Goal: Task Accomplishment & Management: Manage account settings

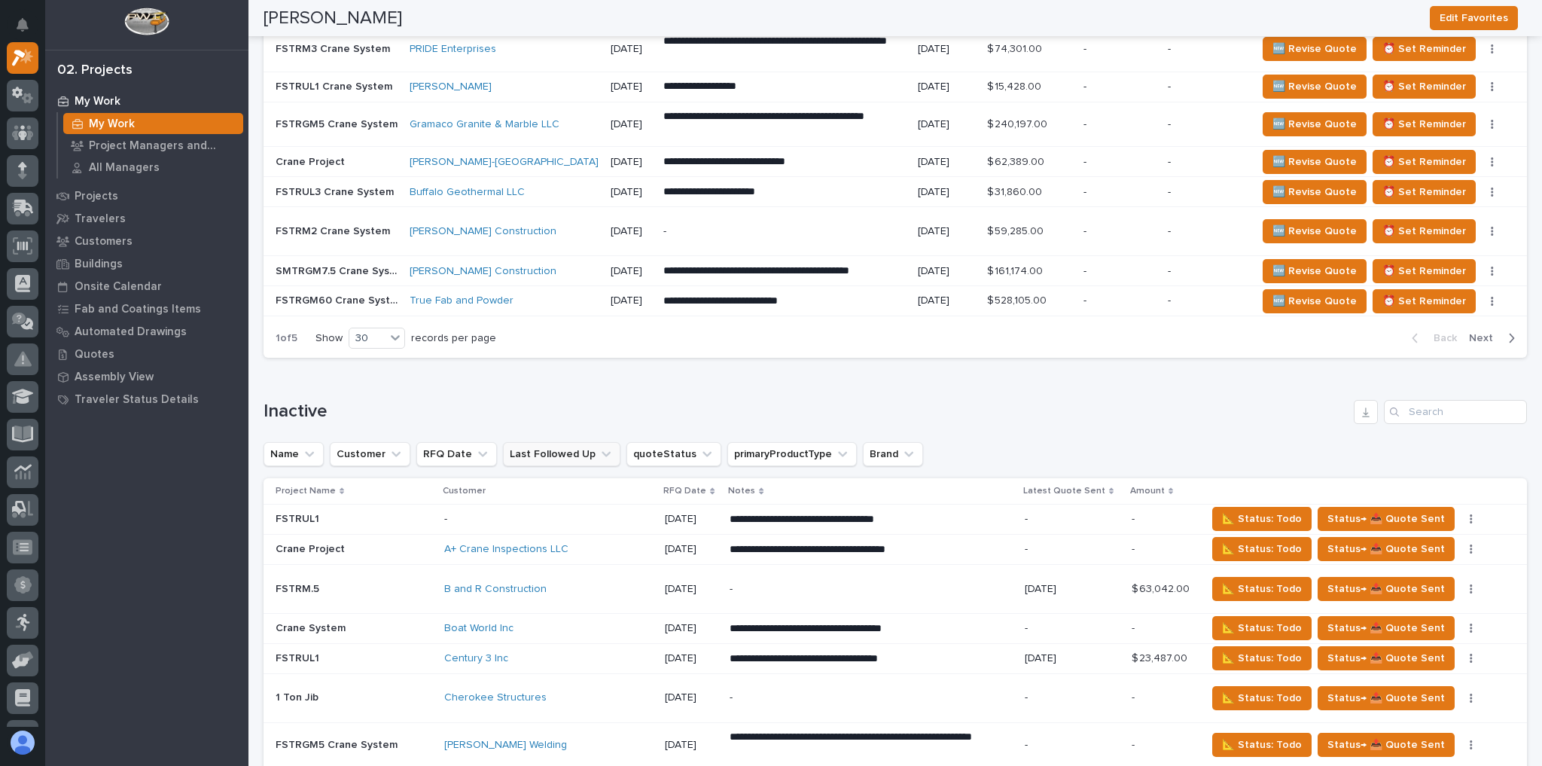
scroll to position [2290, 0]
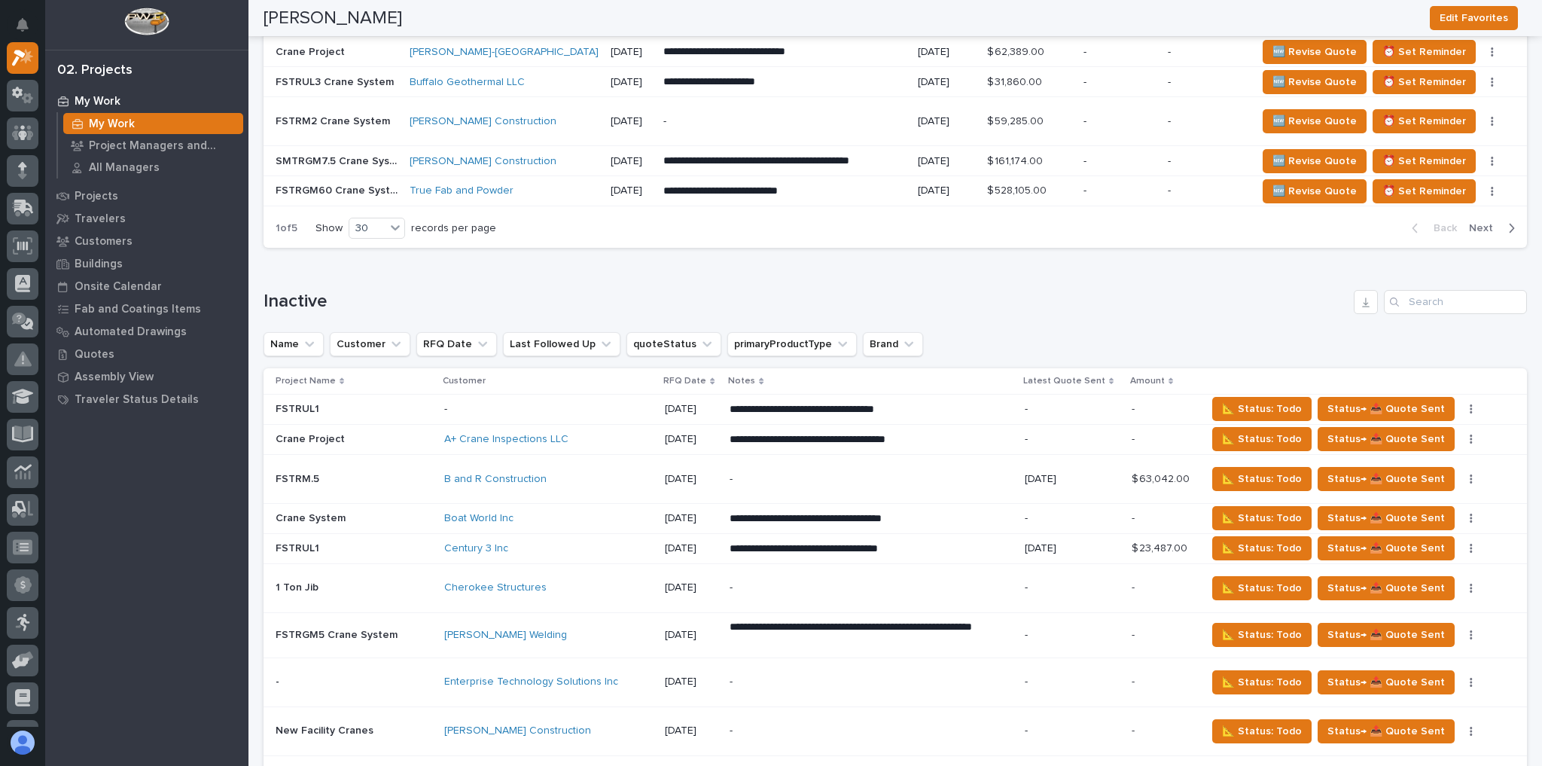
click at [526, 512] on div "Boat World Inc" at bounding box center [548, 518] width 209 height 13
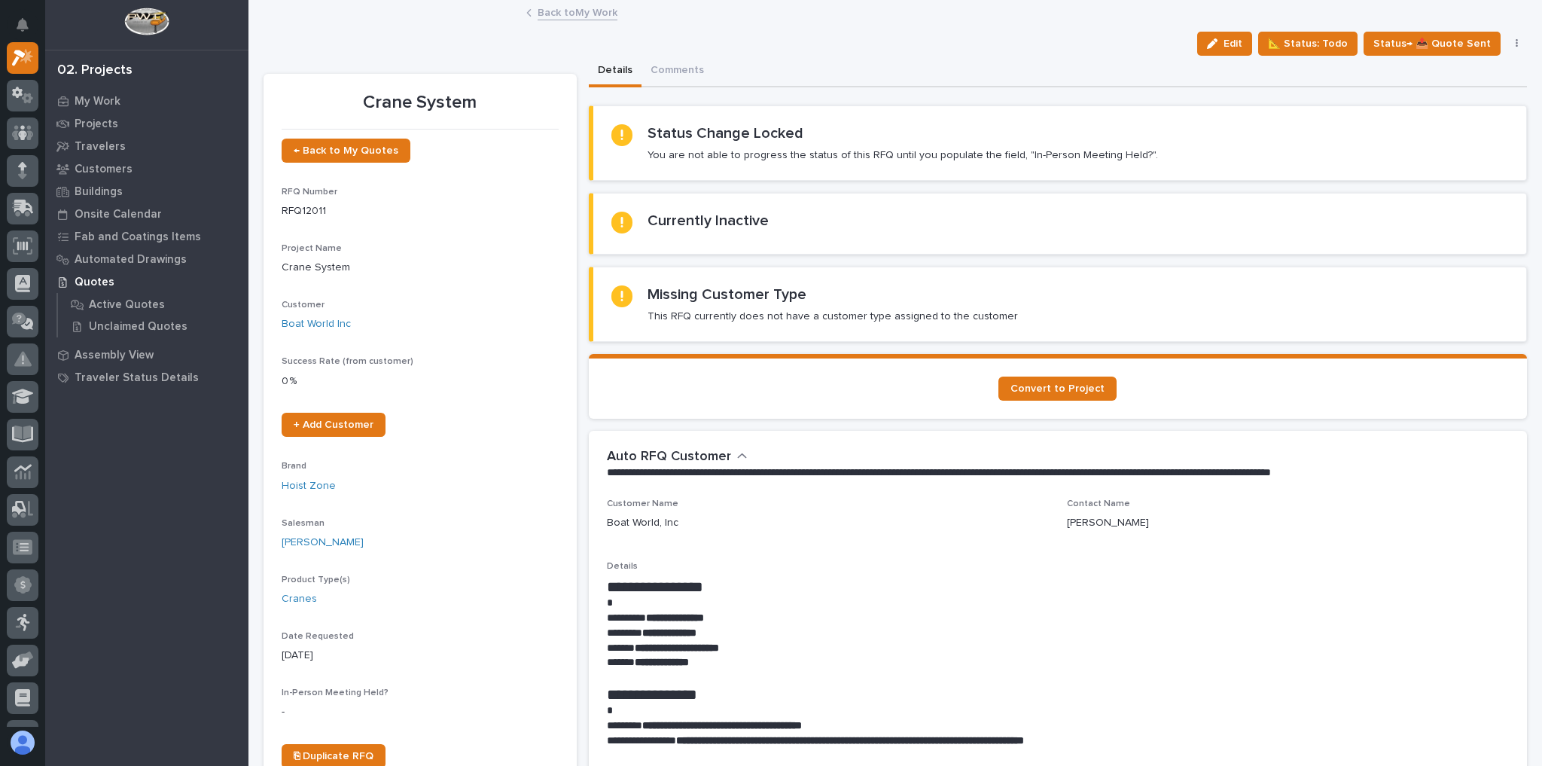
drag, startPoint x: 1214, startPoint y: 50, endPoint x: 1045, endPoint y: 265, distance: 273.6
click at [1214, 50] on button "Edit" at bounding box center [1225, 44] width 55 height 24
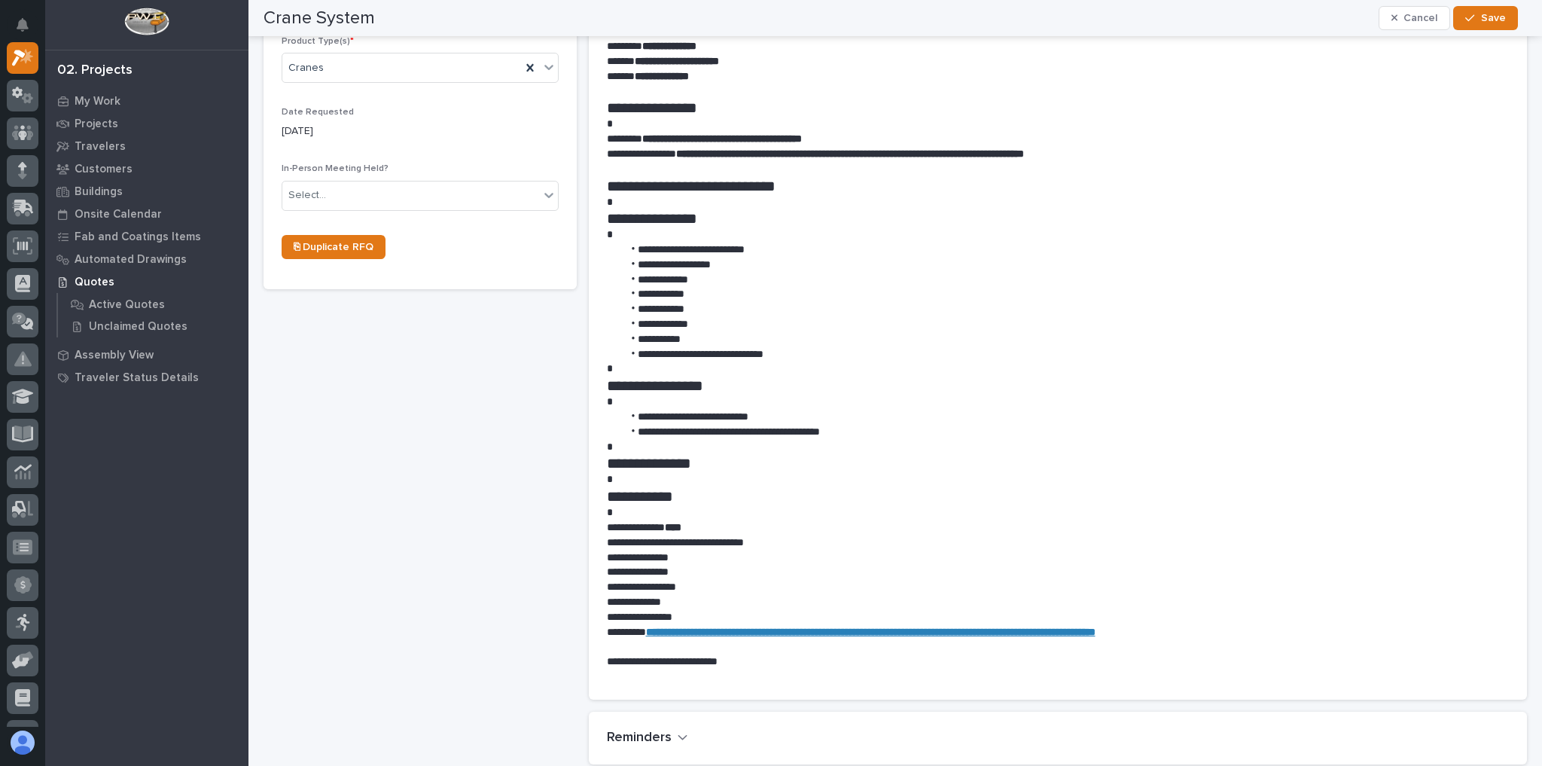
scroll to position [904, 0]
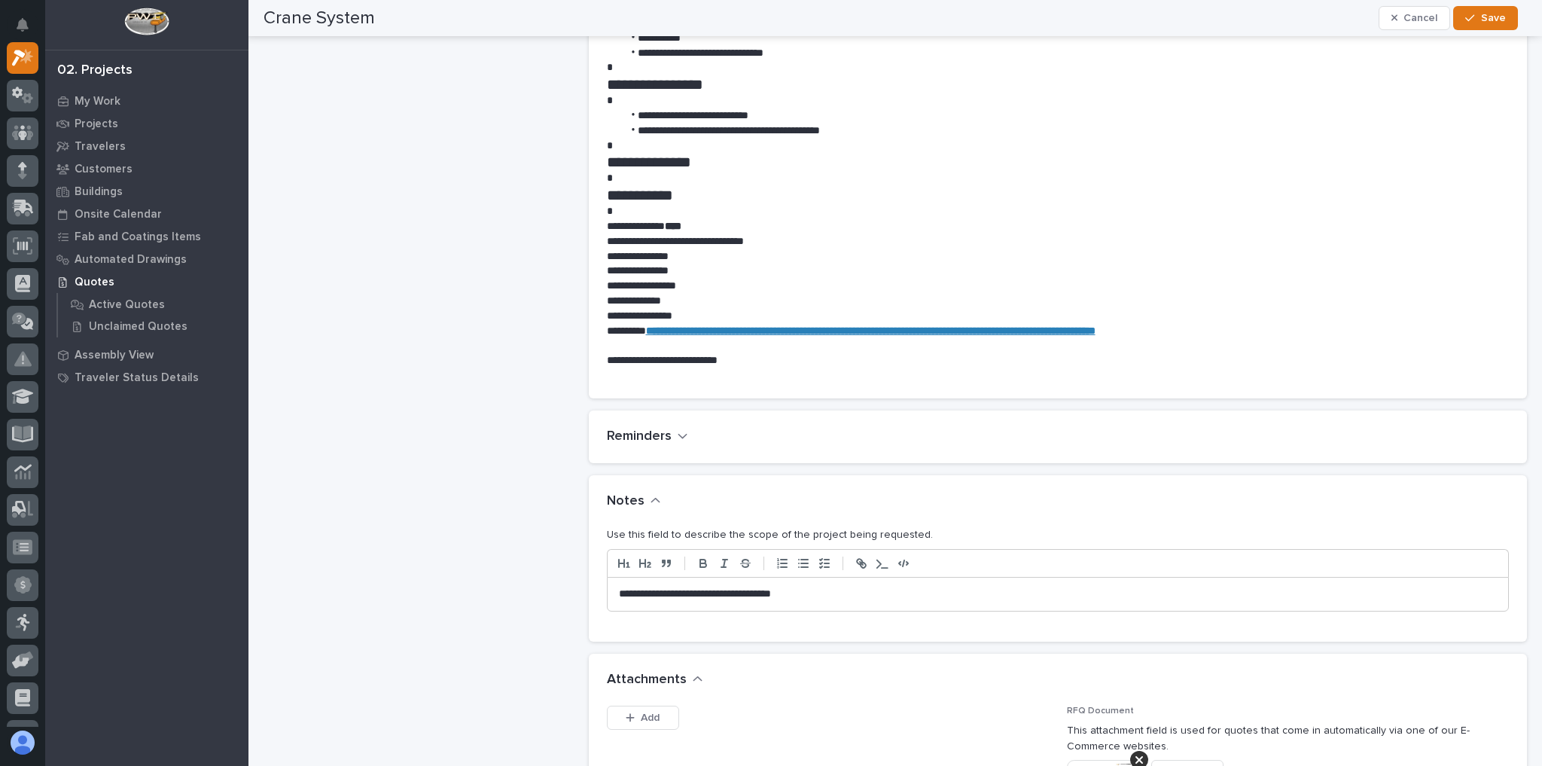
click at [862, 596] on p "**********" at bounding box center [1055, 594] width 872 height 15
click at [1494, 23] on span "Save" at bounding box center [1493, 18] width 25 height 14
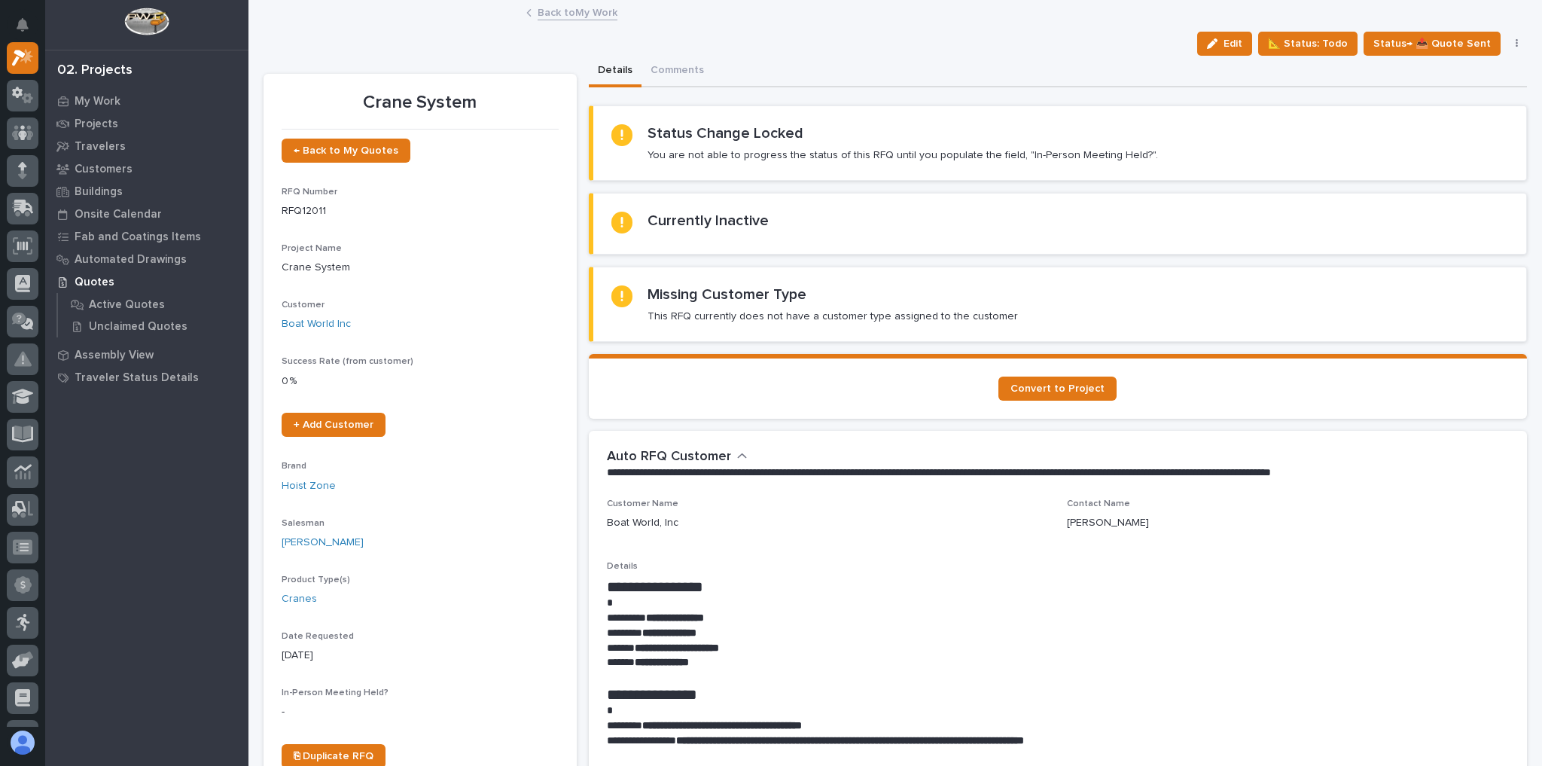
scroll to position [0, 0]
click at [1311, 35] on span "📐 Status: Todo" at bounding box center [1308, 44] width 80 height 18
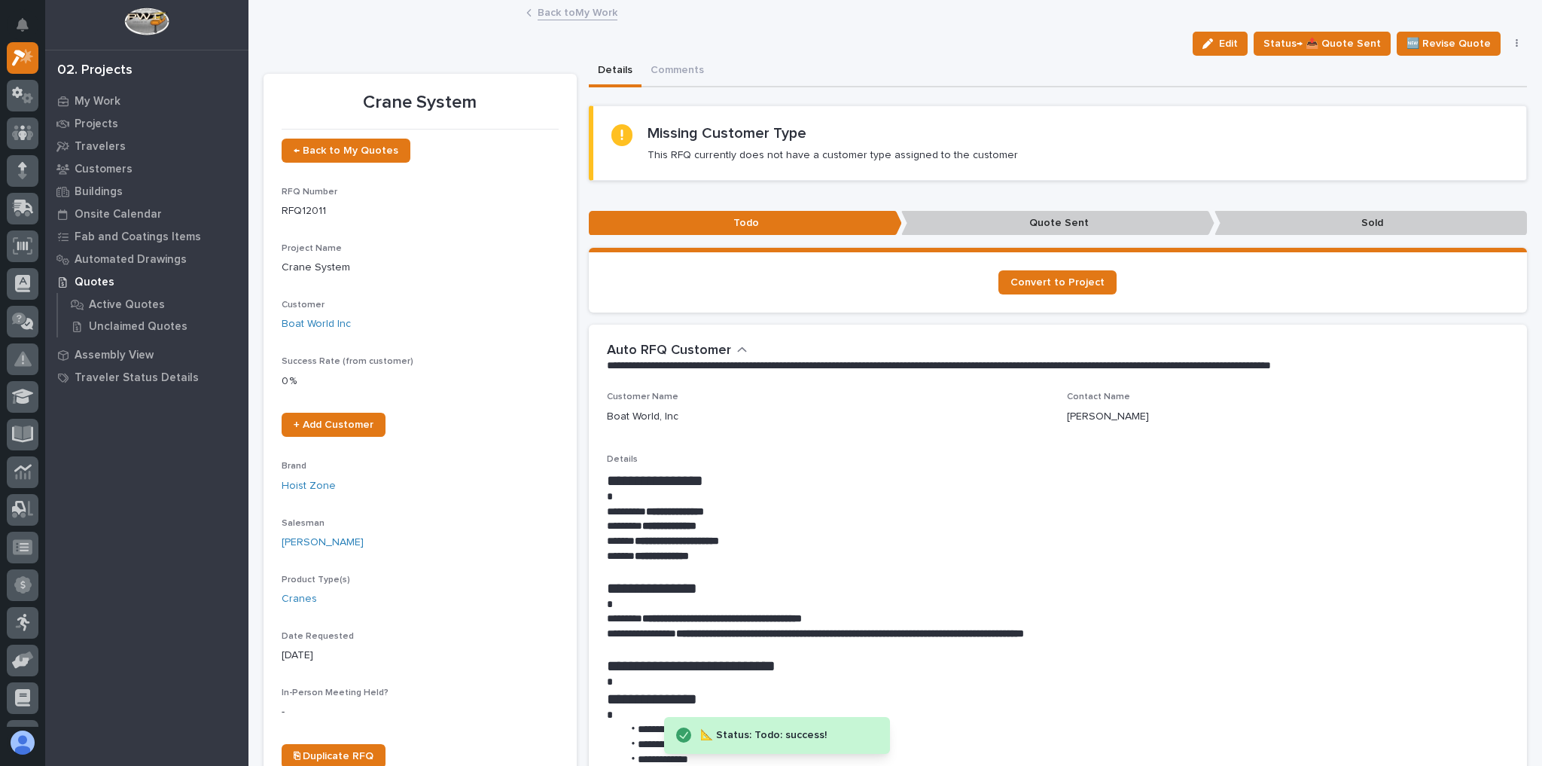
click at [576, 8] on link "Back to My Work" at bounding box center [578, 11] width 80 height 17
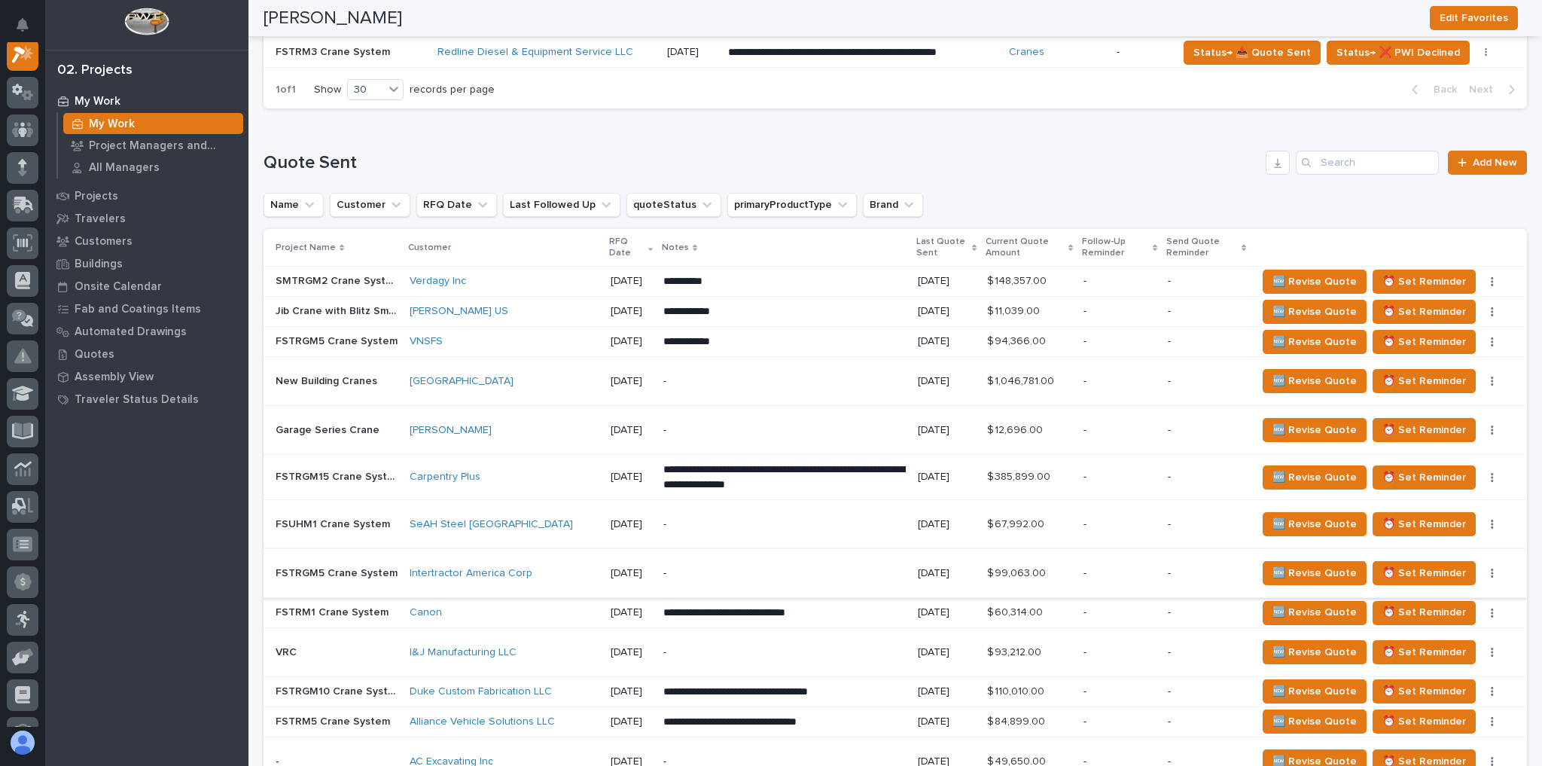
scroll to position [1145, 0]
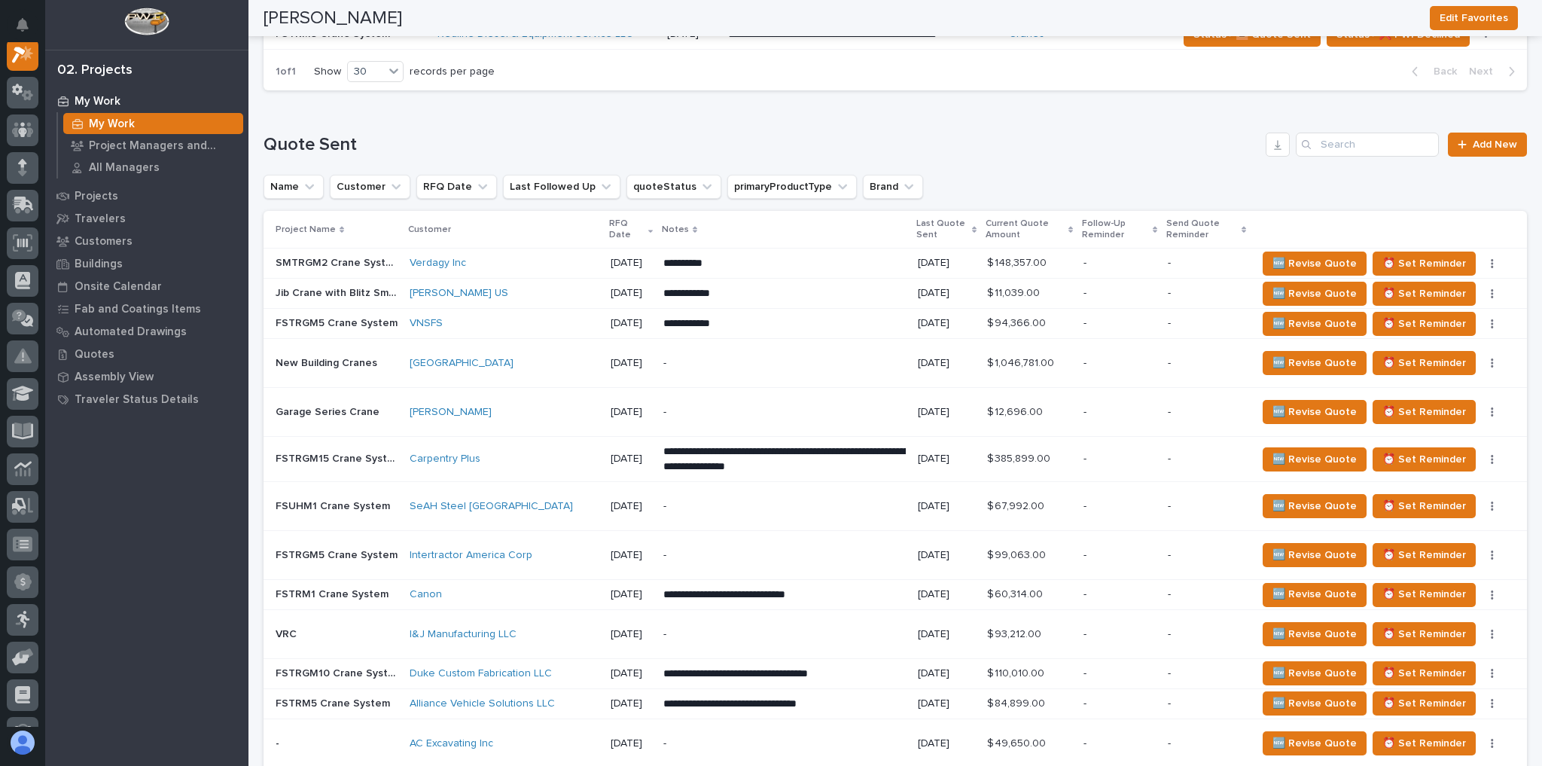
click at [539, 588] on div "Canon" at bounding box center [504, 594] width 189 height 13
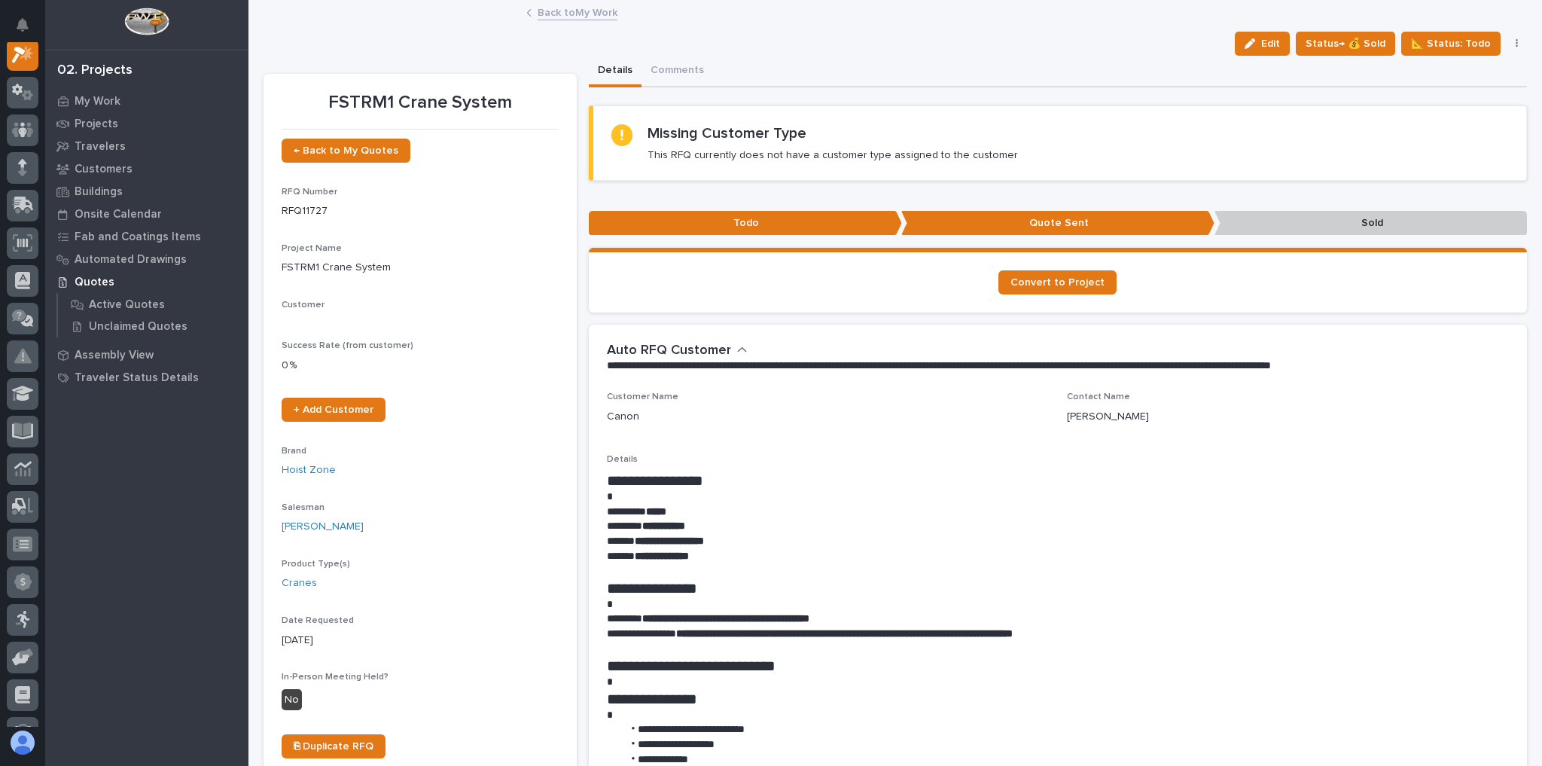
scroll to position [38, 0]
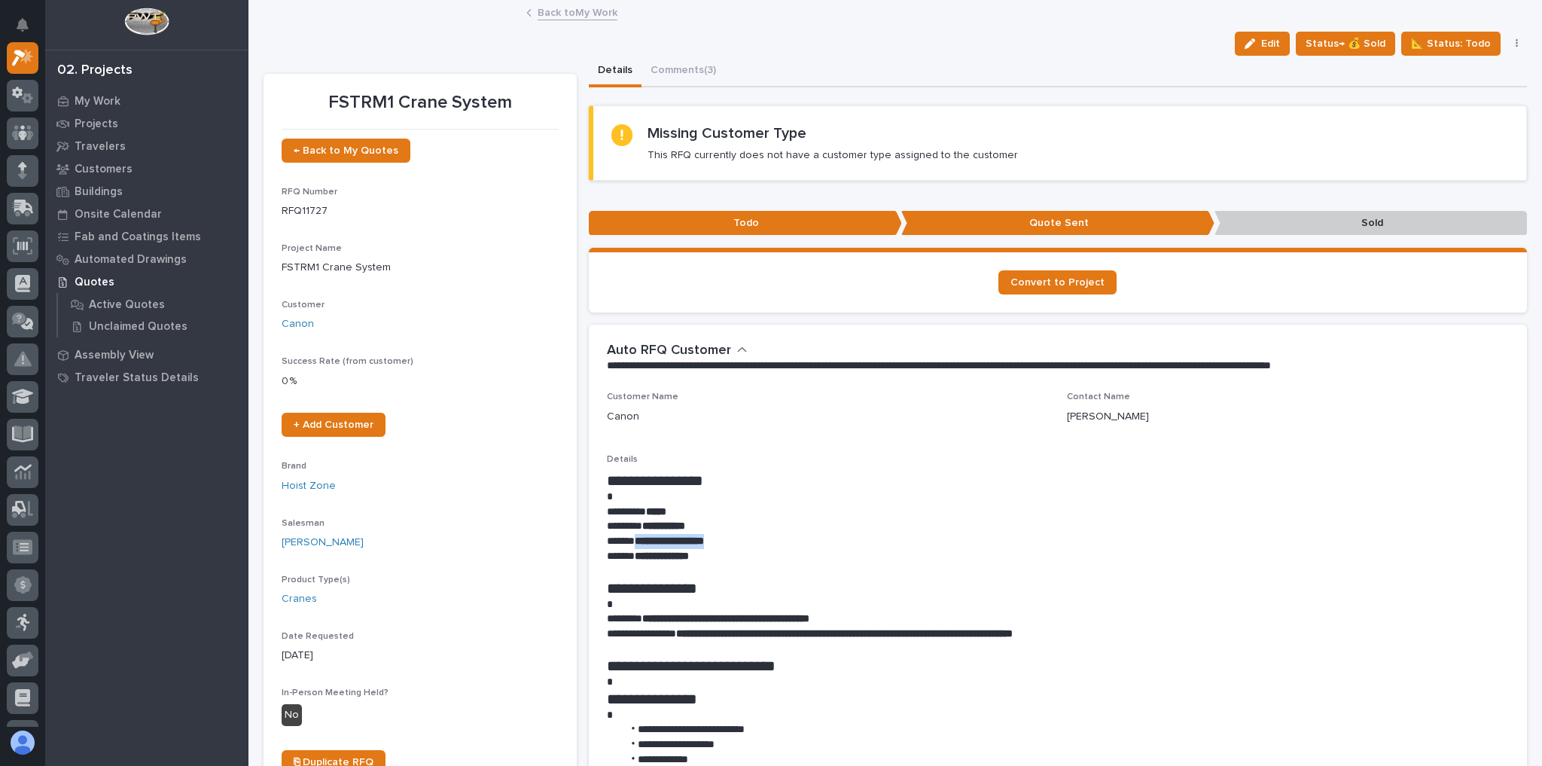
drag, startPoint x: 732, startPoint y: 541, endPoint x: 633, endPoint y: 535, distance: 98.8
click at [633, 535] on p "**********" at bounding box center [1054, 541] width 895 height 15
copy strong "**********"
click at [1280, 40] on span "Edit" at bounding box center [1271, 44] width 19 height 14
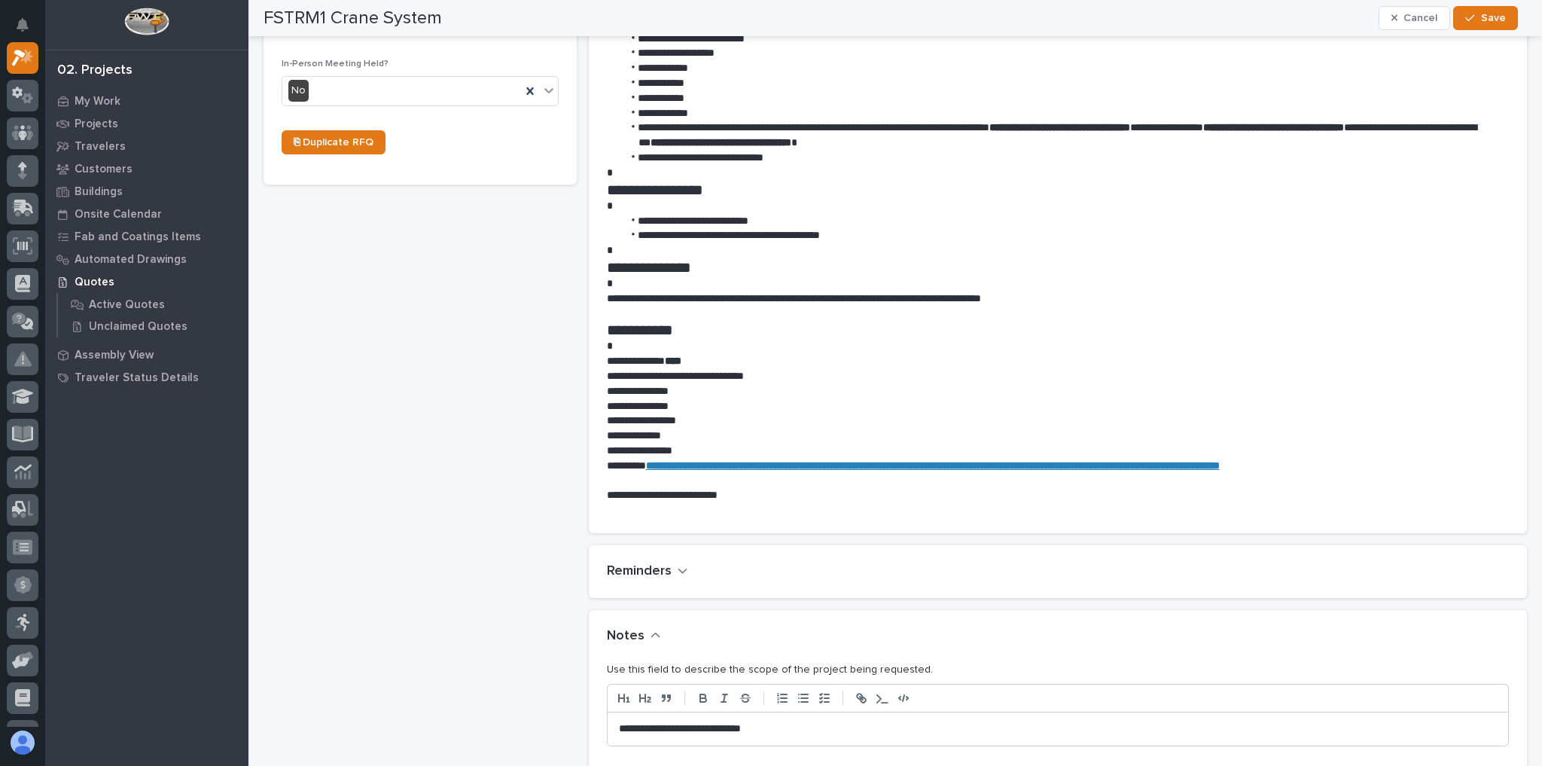
scroll to position [783, 0]
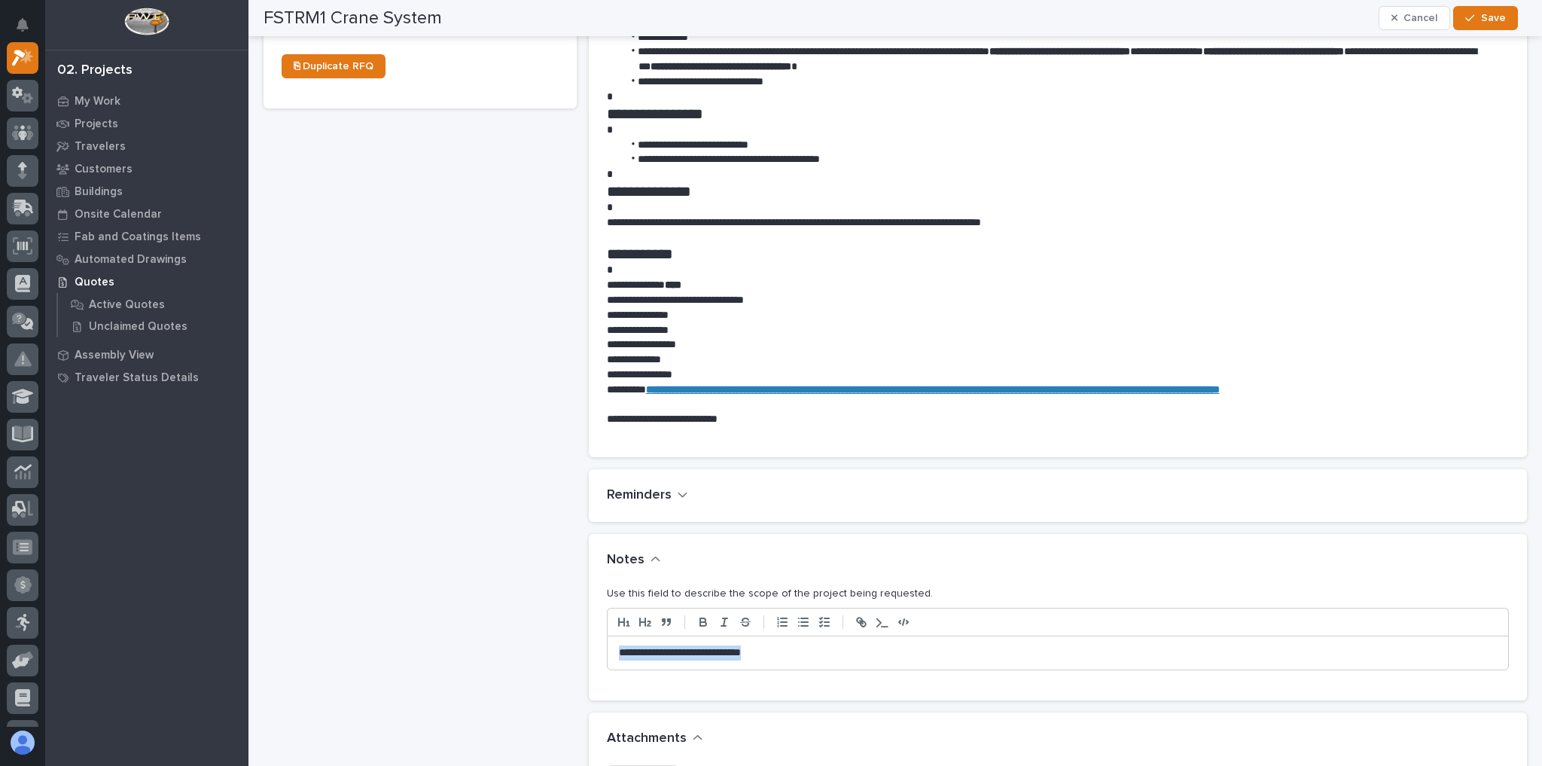
drag, startPoint x: 823, startPoint y: 650, endPoint x: 502, endPoint y: 639, distance: 321.8
click at [501, 639] on div "FSTRM1 Crane System ← Back to My Quotes RFQ Number RFQ11727 Project Name * FSTR…" at bounding box center [896, 468] width 1264 height 2392
click at [1475, 15] on icon "button" at bounding box center [1470, 18] width 9 height 11
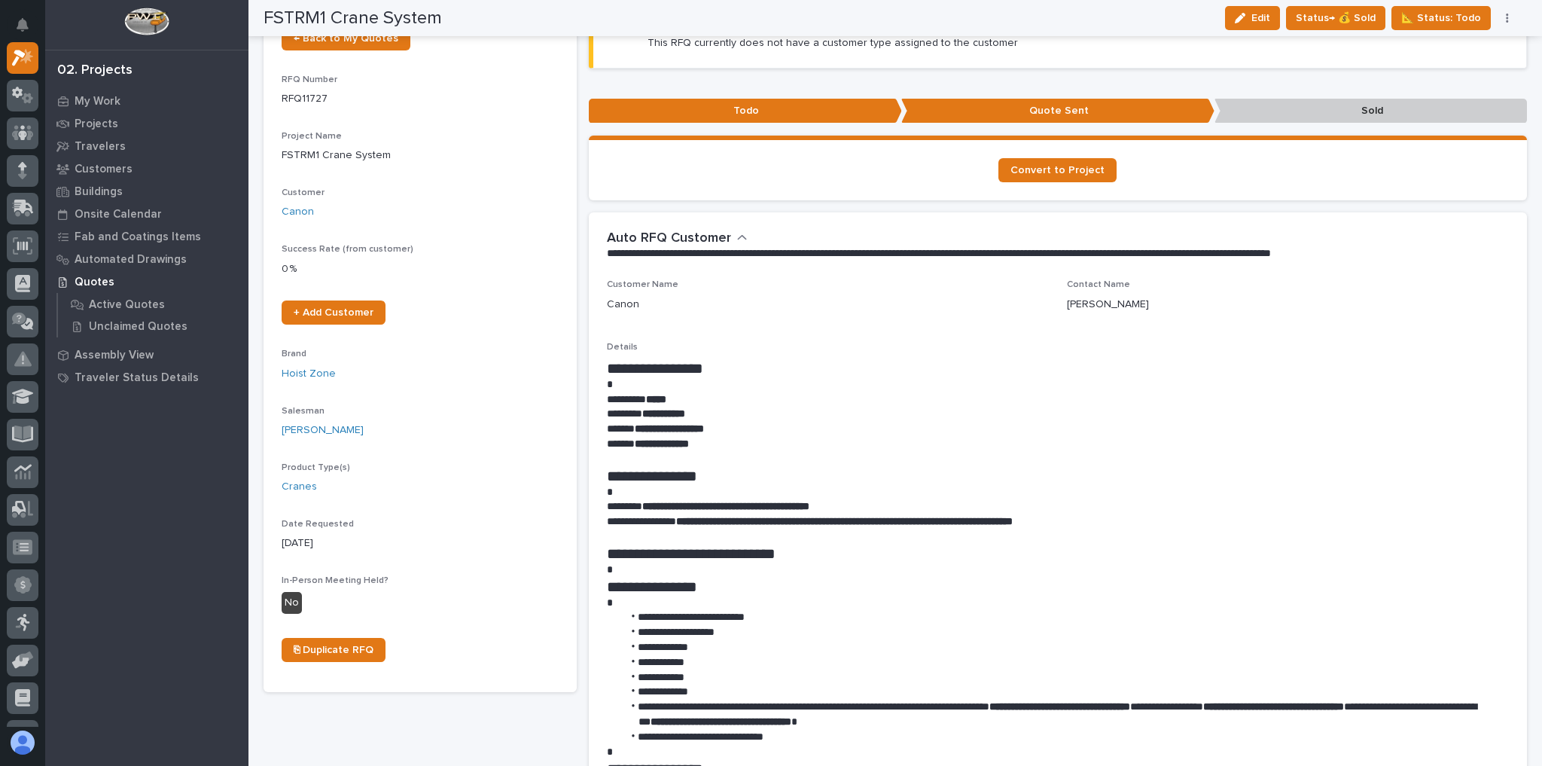
scroll to position [0, 0]
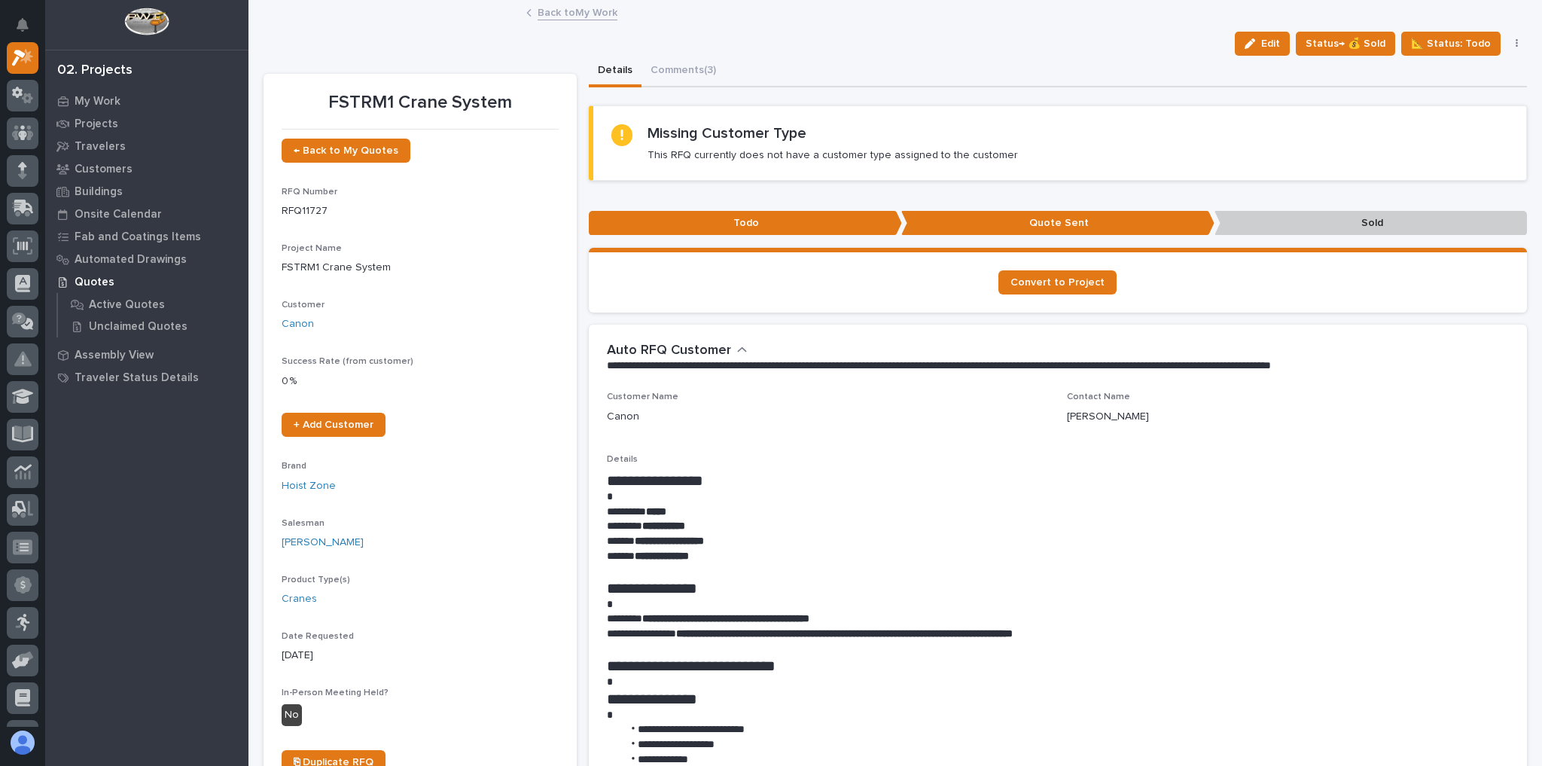
click at [587, 17] on link "Back to My Work" at bounding box center [578, 11] width 80 height 17
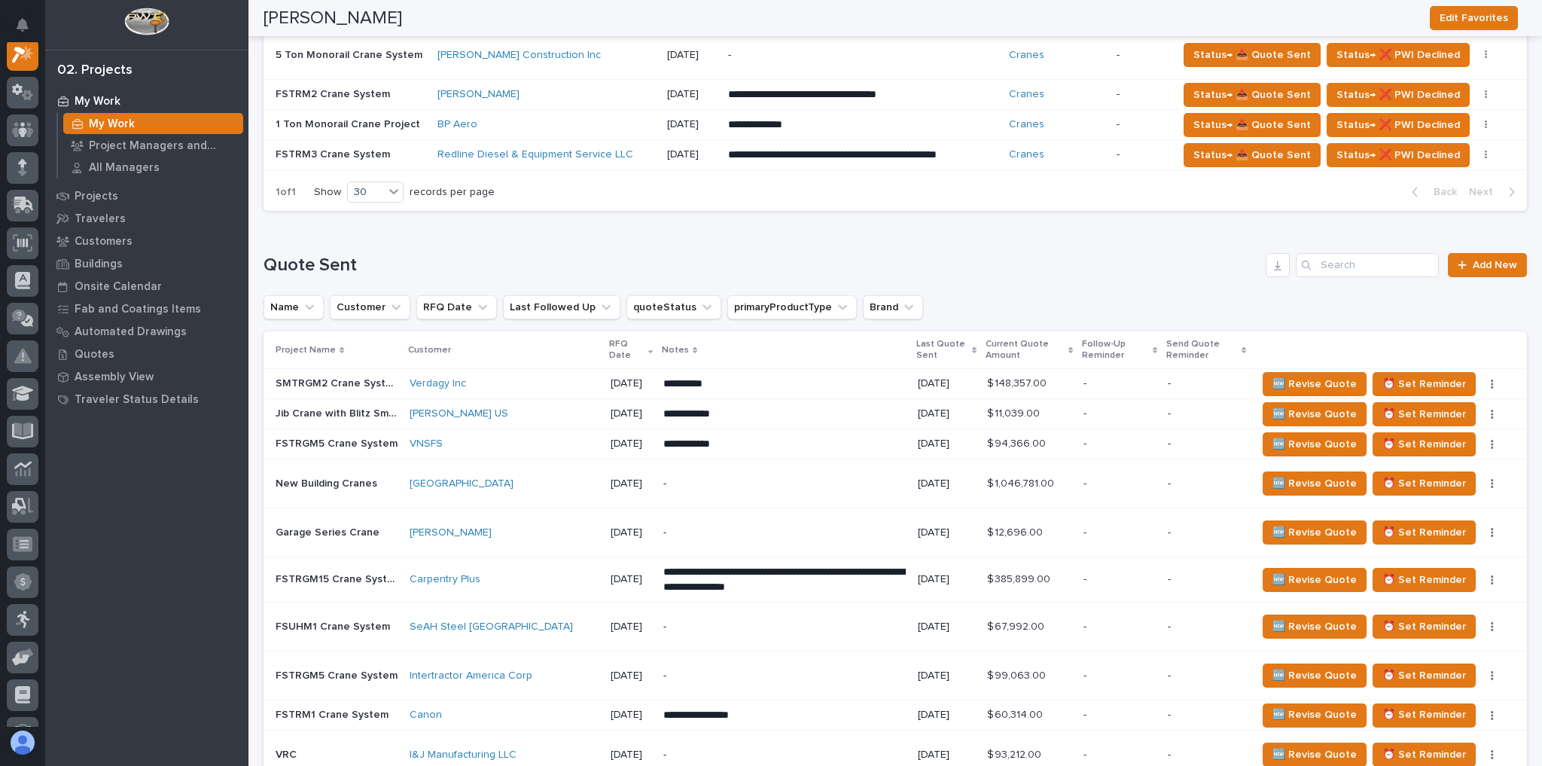
scroll to position [1446, 0]
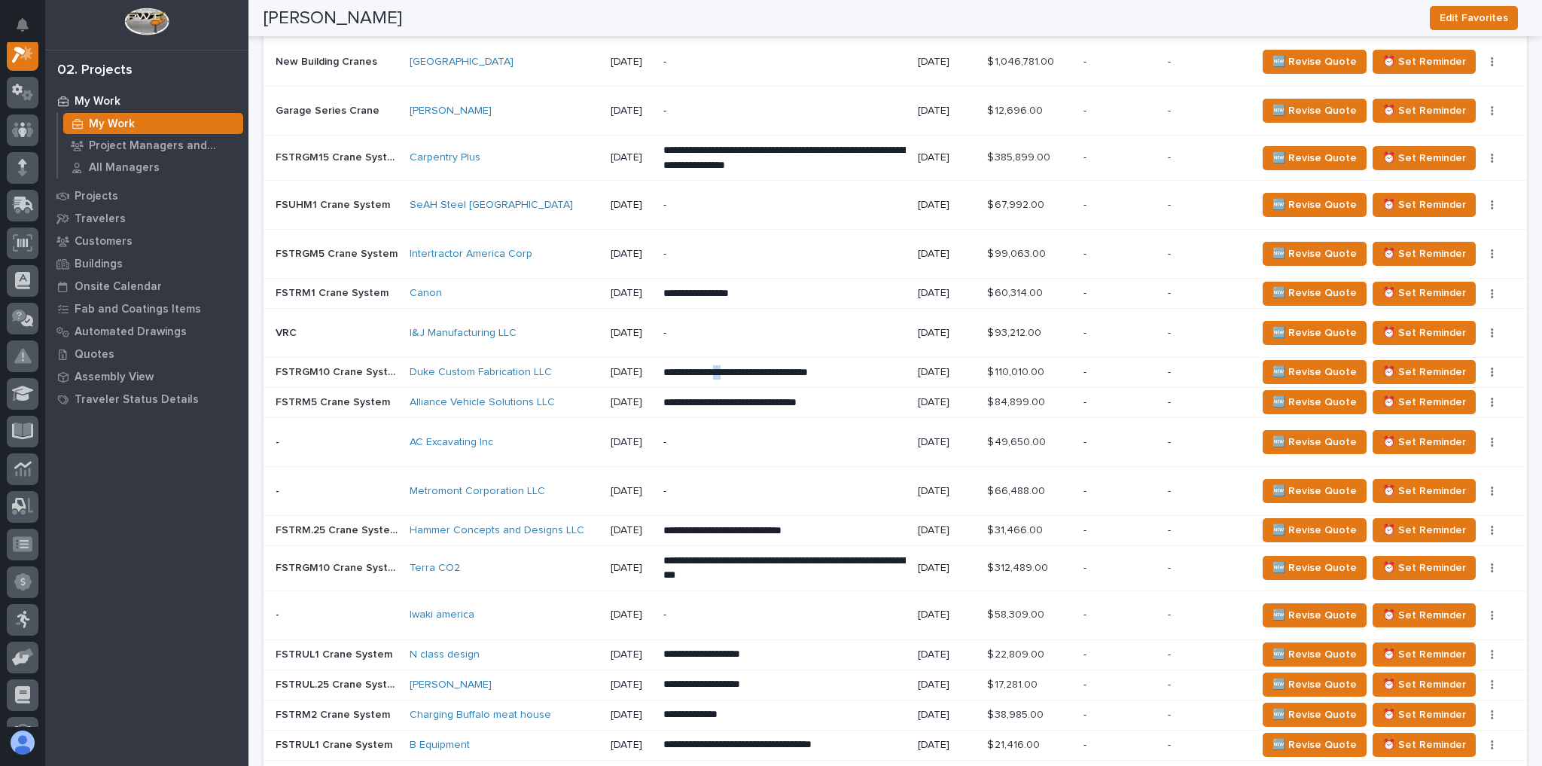
click at [729, 365] on p "**********" at bounding box center [785, 372] width 243 height 15
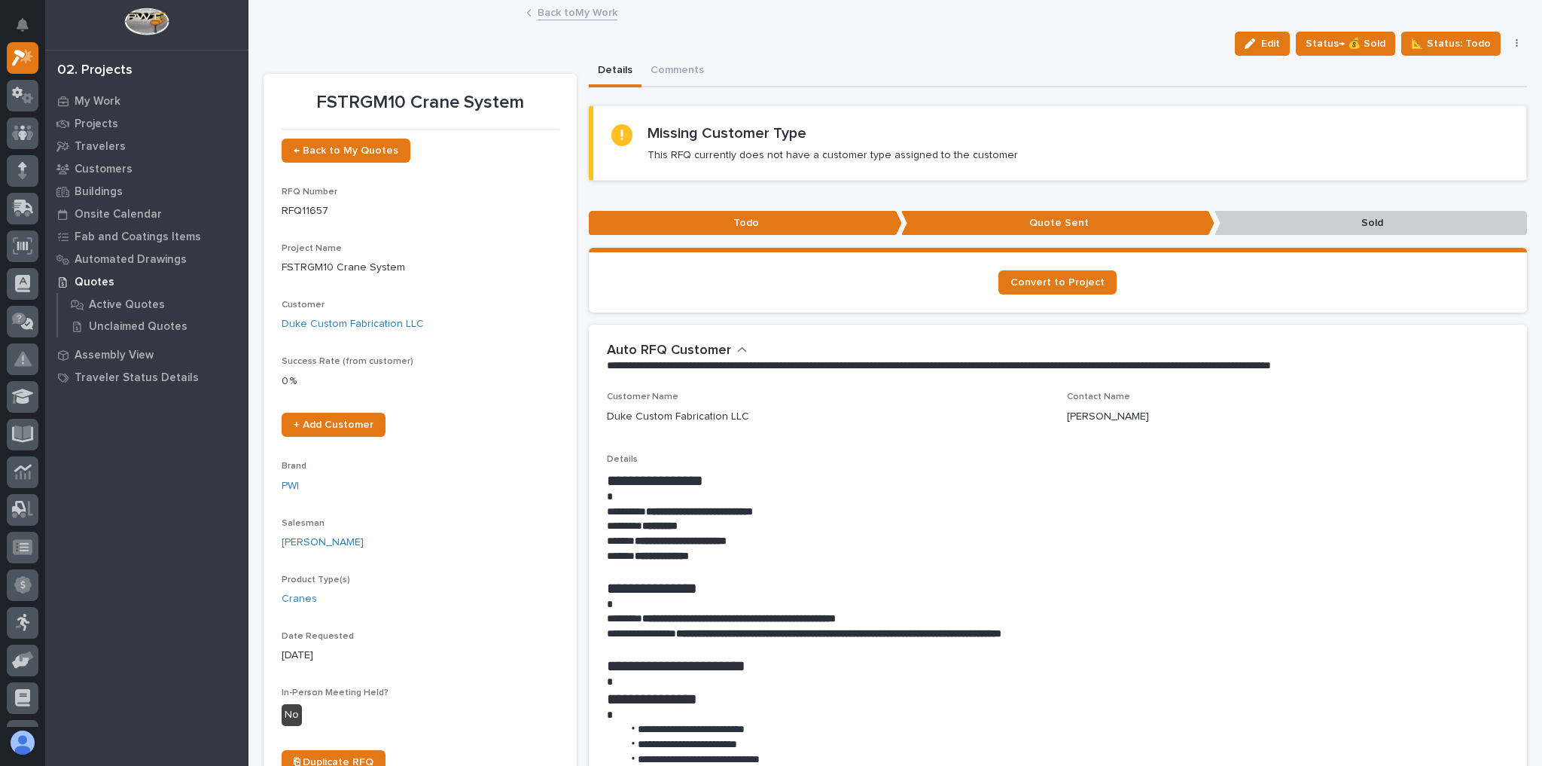
click at [555, 14] on link "Back to My Work" at bounding box center [578, 11] width 80 height 17
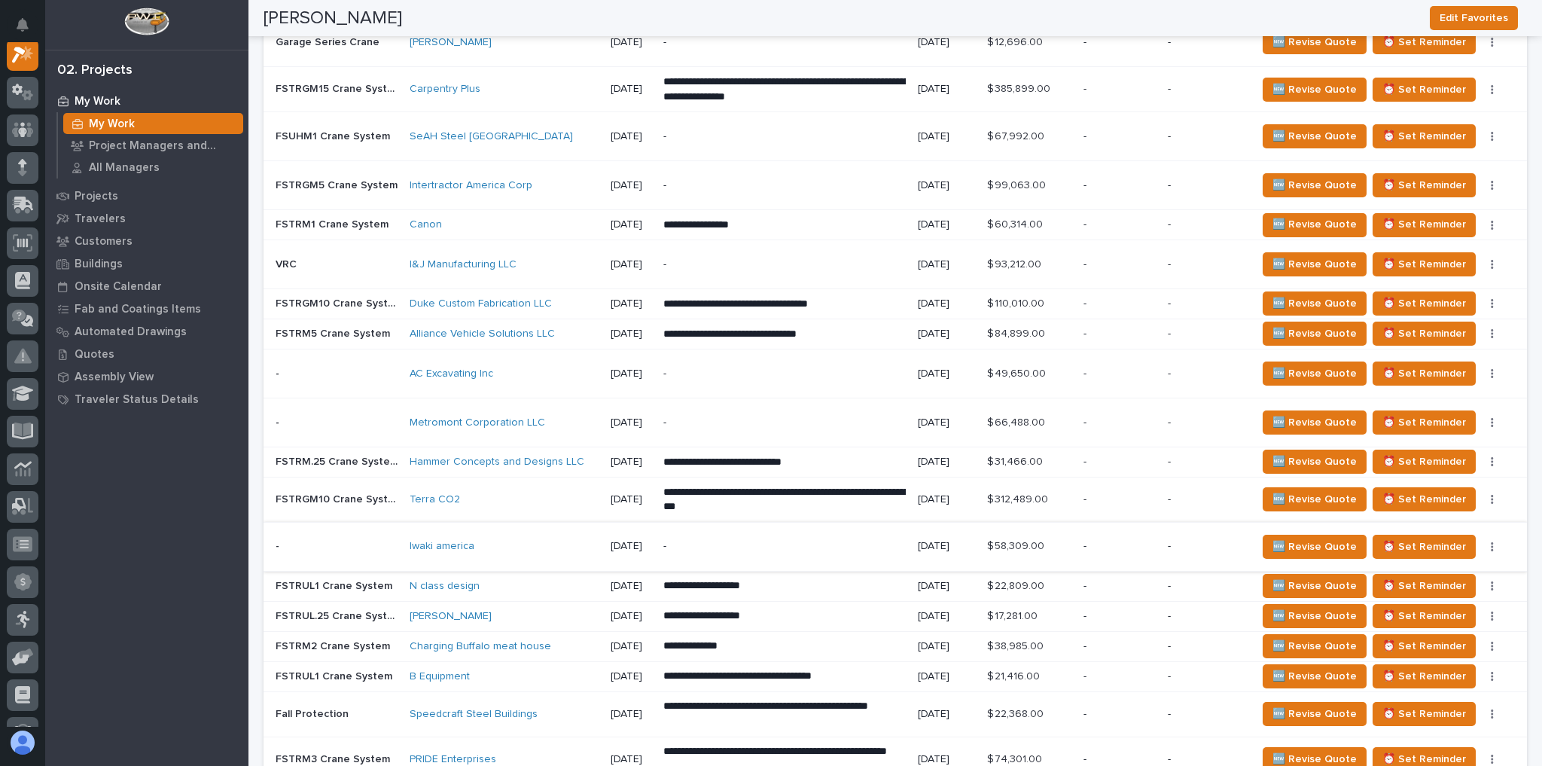
scroll to position [1567, 0]
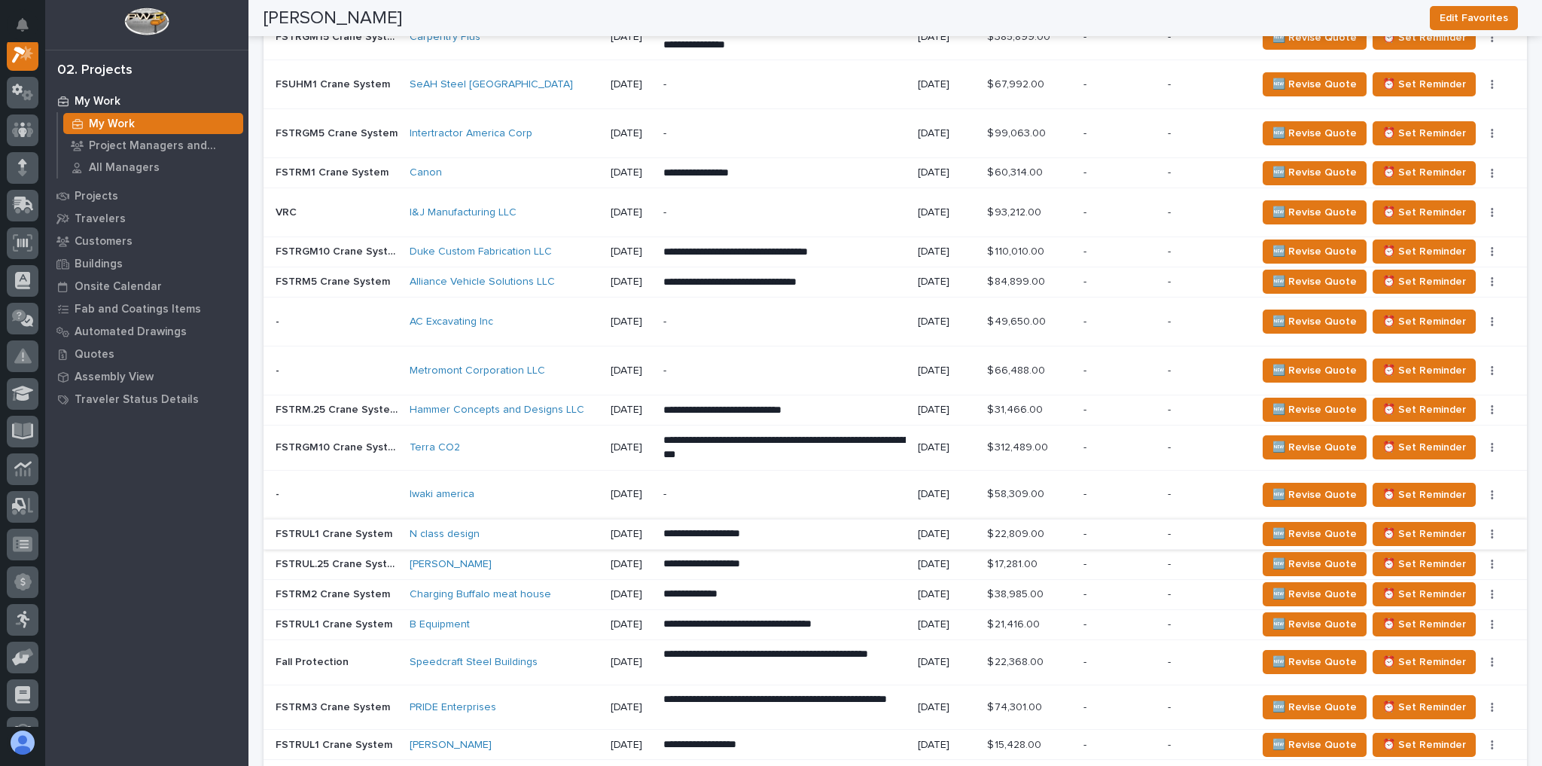
click at [1482, 529] on button "button" at bounding box center [1492, 534] width 21 height 11
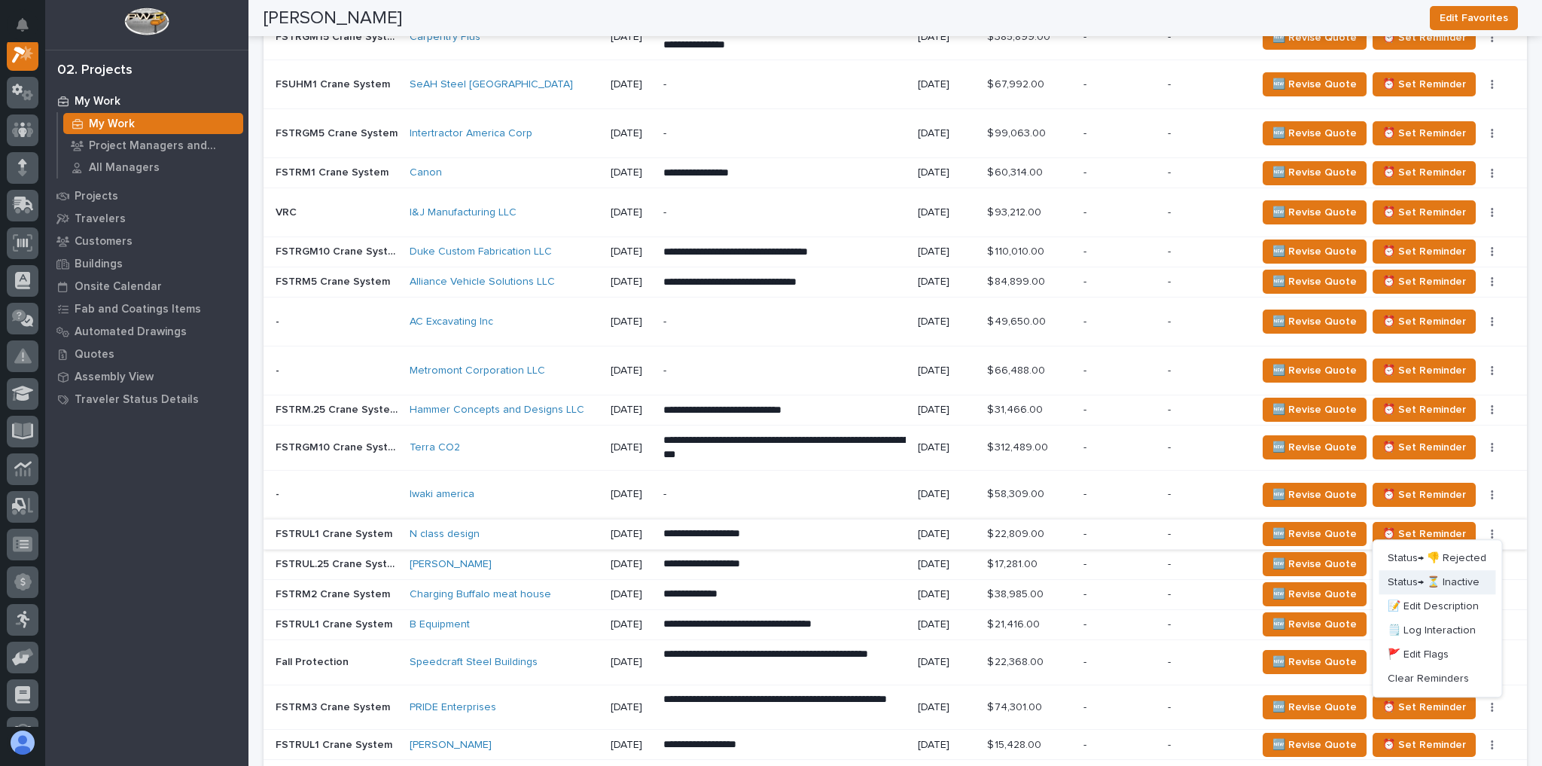
click at [1454, 576] on span "Status→ ⏳ Inactive" at bounding box center [1434, 583] width 92 height 18
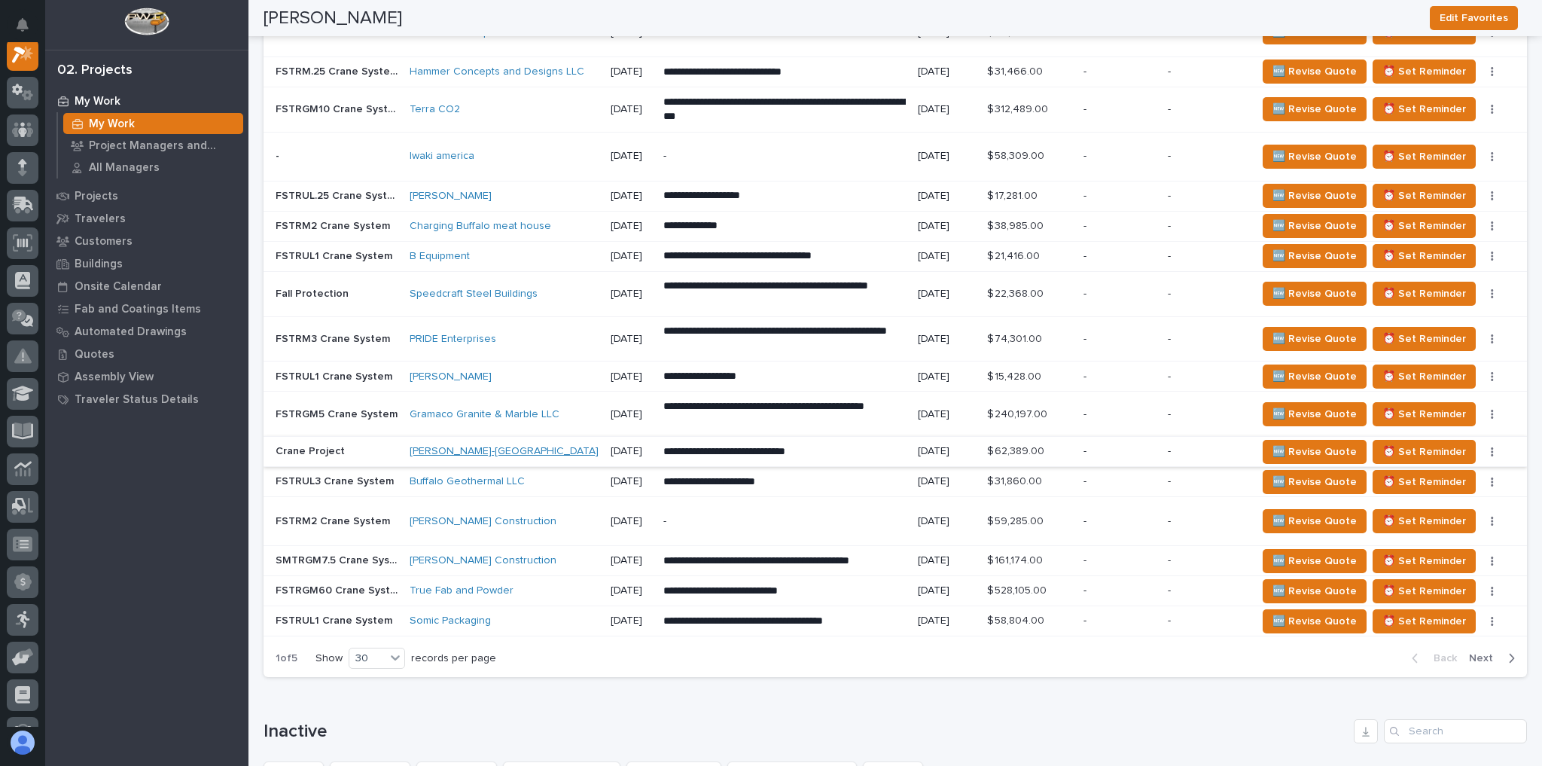
scroll to position [1988, 0]
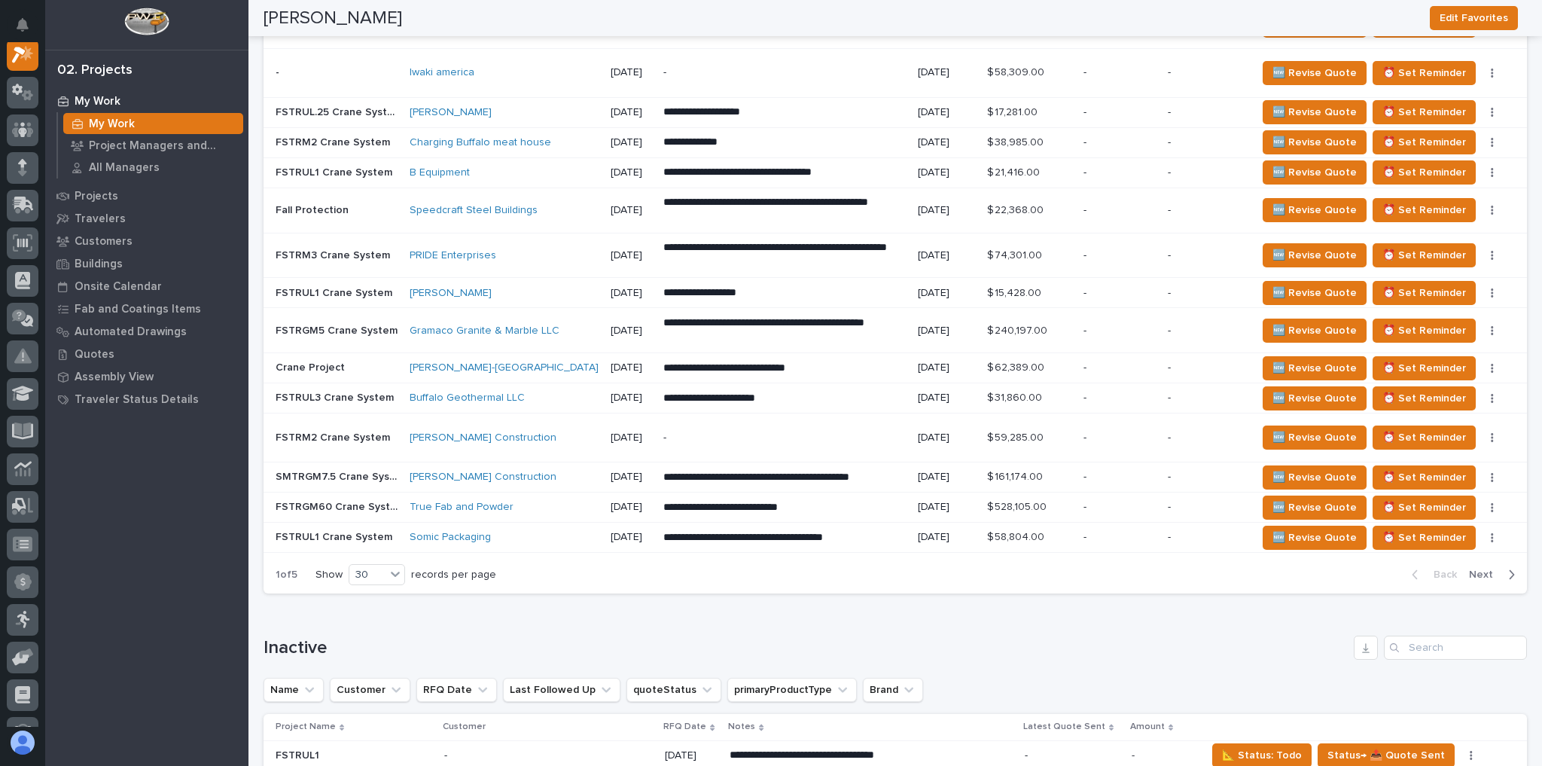
click at [1509, 568] on icon "button" at bounding box center [1512, 575] width 7 height 14
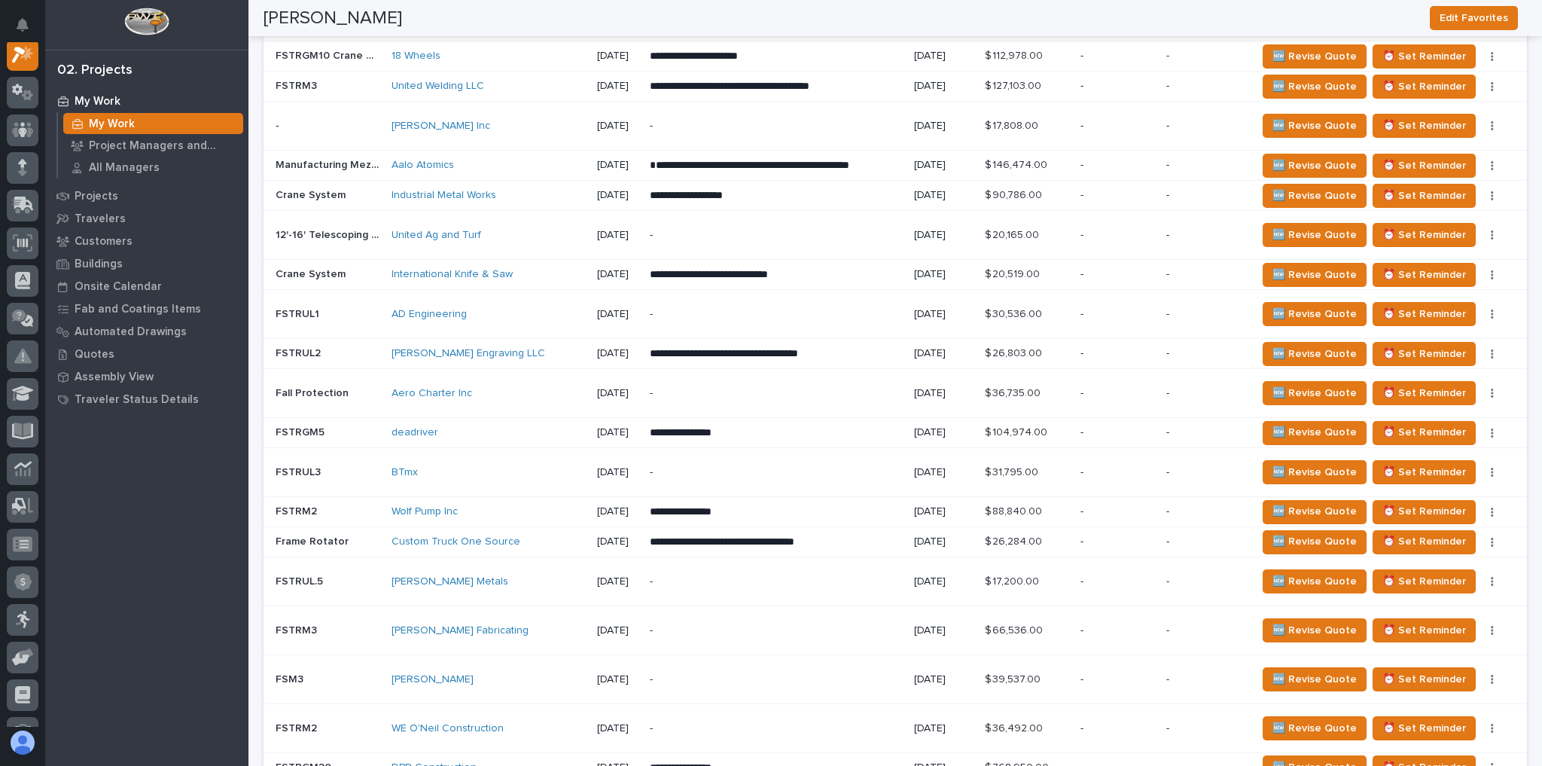
scroll to position [930, 0]
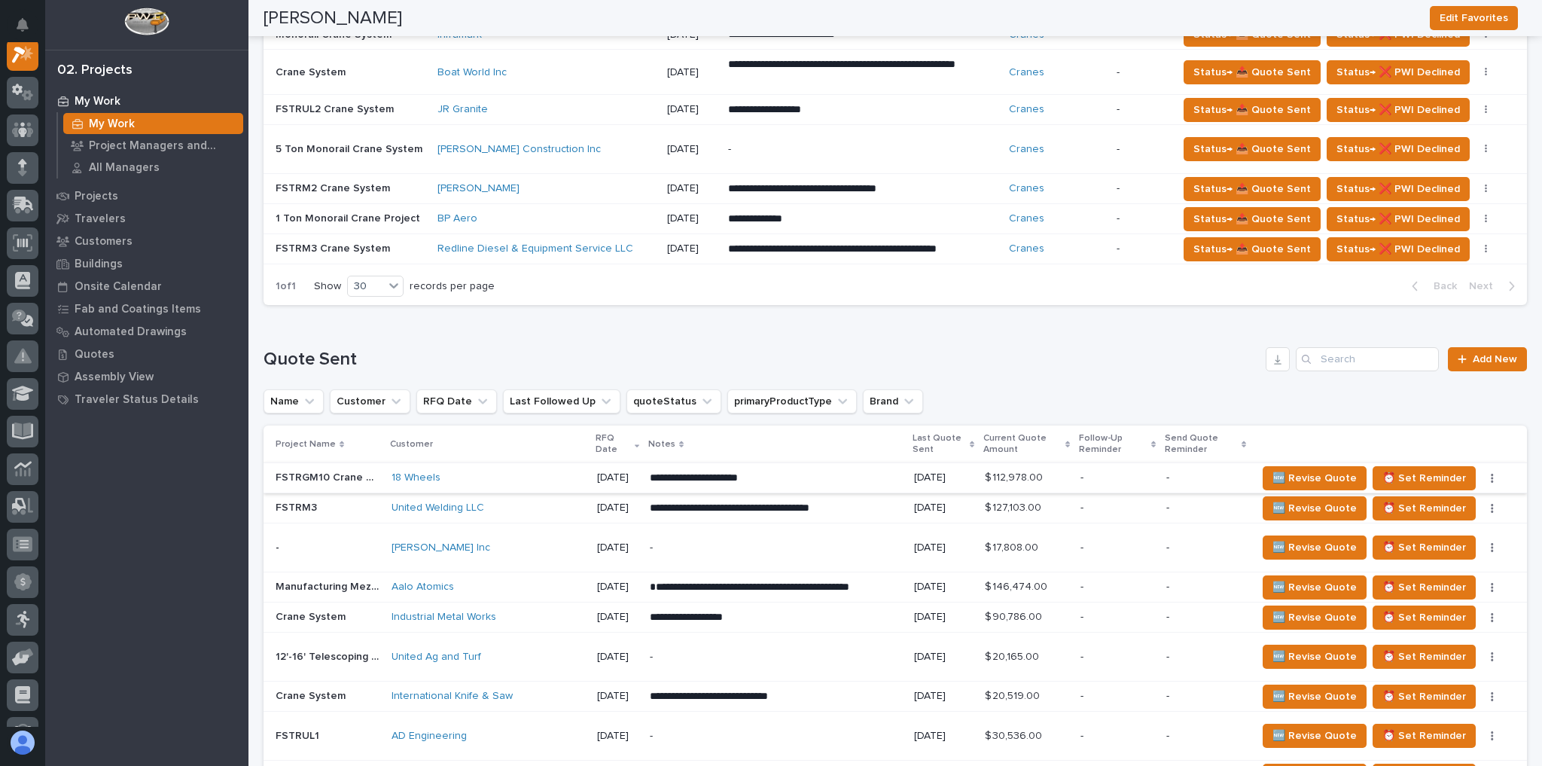
click at [1487, 473] on button "button" at bounding box center [1492, 478] width 21 height 11
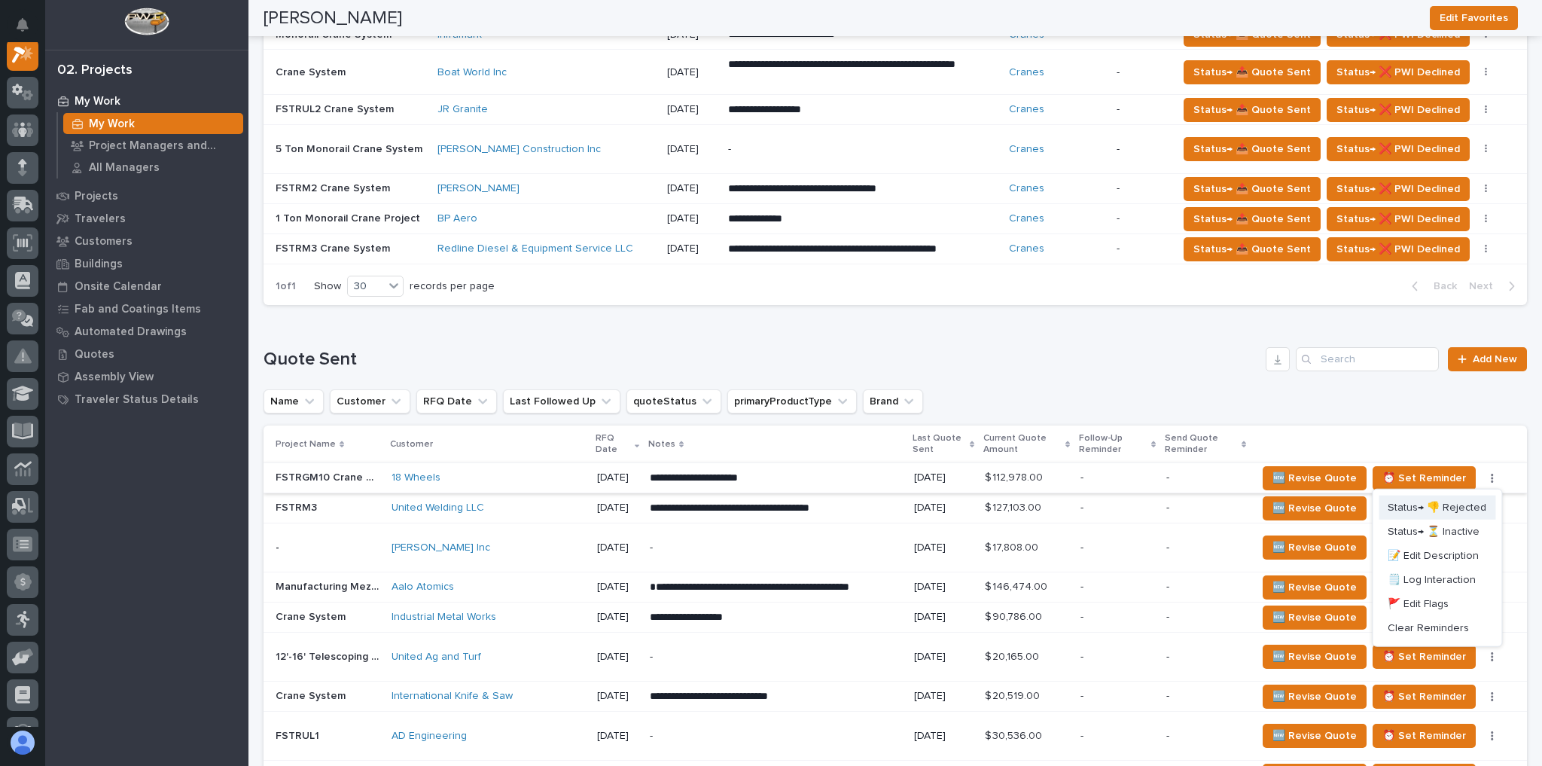
click at [1452, 503] on span "Status→ 👎 Rejected" at bounding box center [1437, 508] width 99 height 18
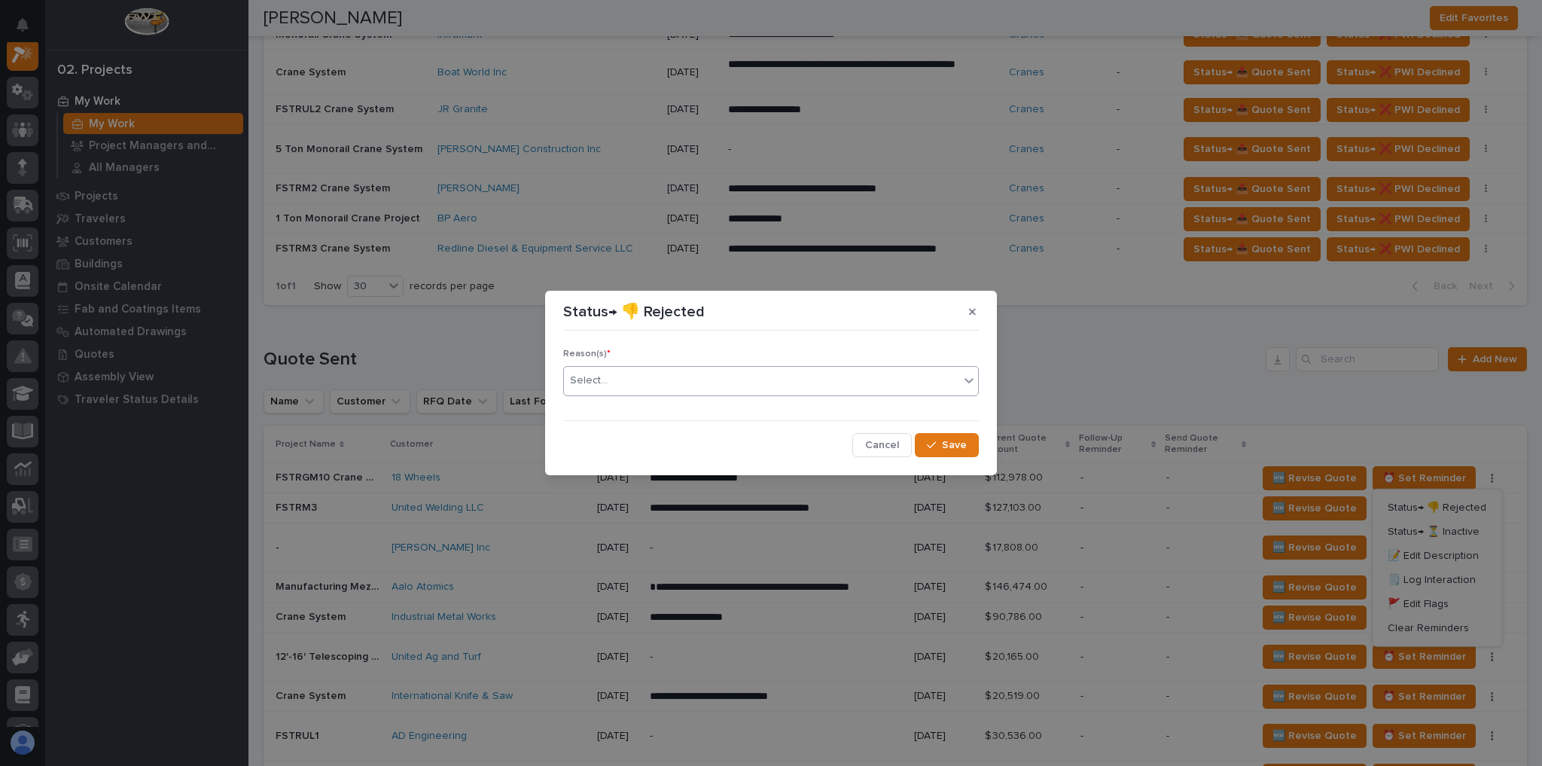
click at [670, 380] on div "Select..." at bounding box center [761, 380] width 395 height 25
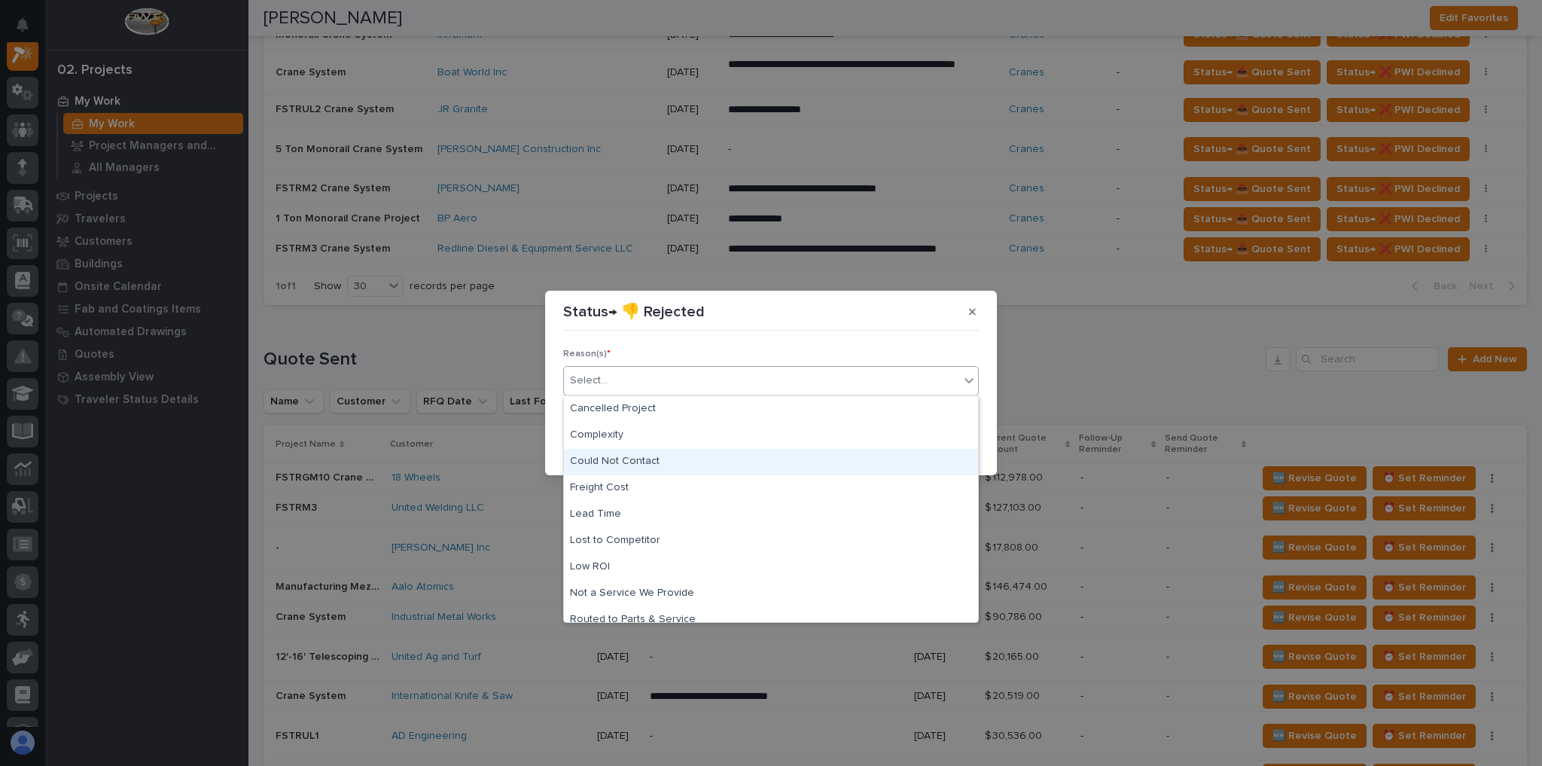
click at [640, 454] on div "Could Not Contact" at bounding box center [771, 462] width 414 height 26
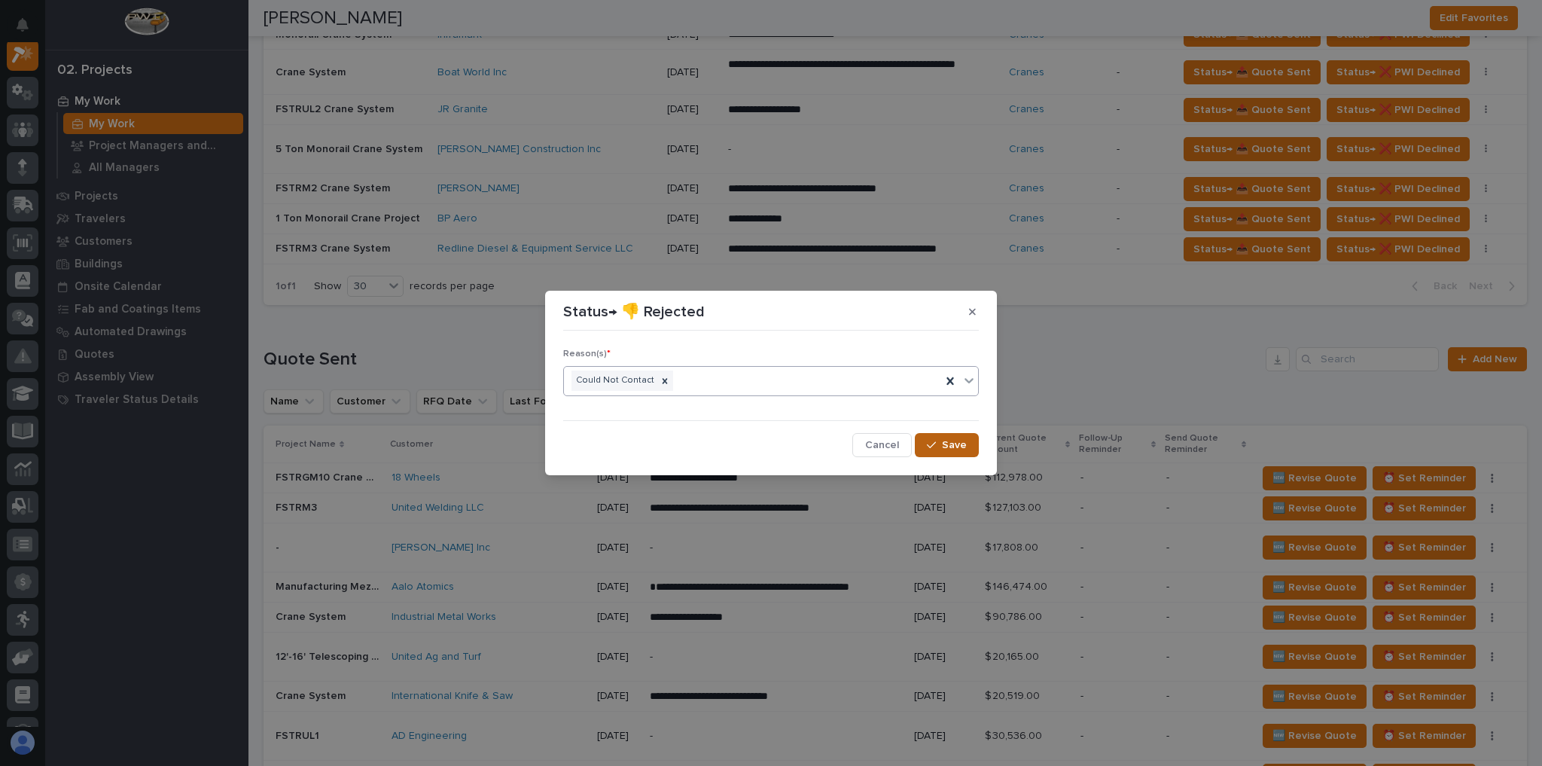
click at [952, 444] on span "Save" at bounding box center [954, 445] width 25 height 14
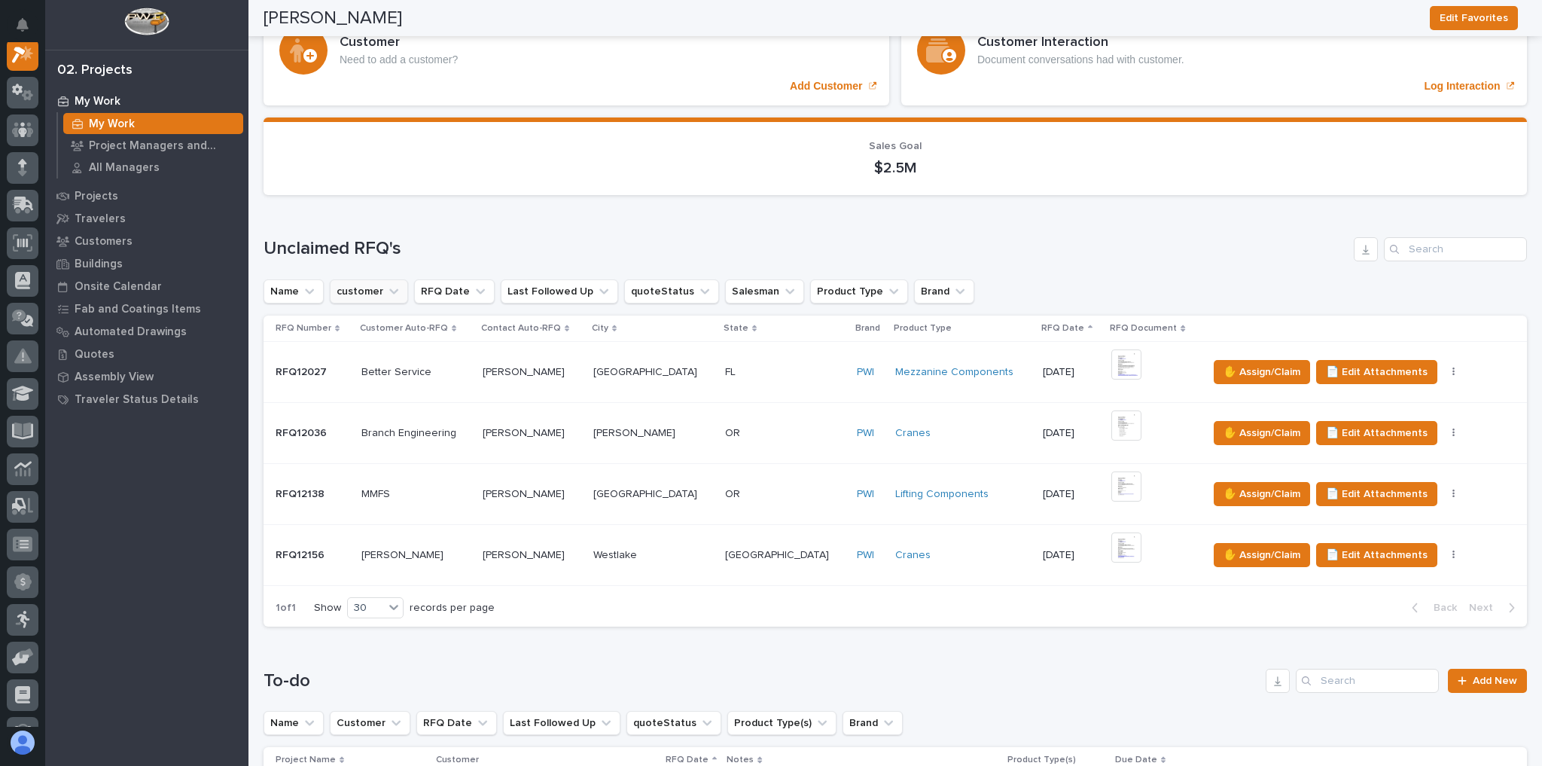
scroll to position [0, 0]
